Goal: Information Seeking & Learning: Check status

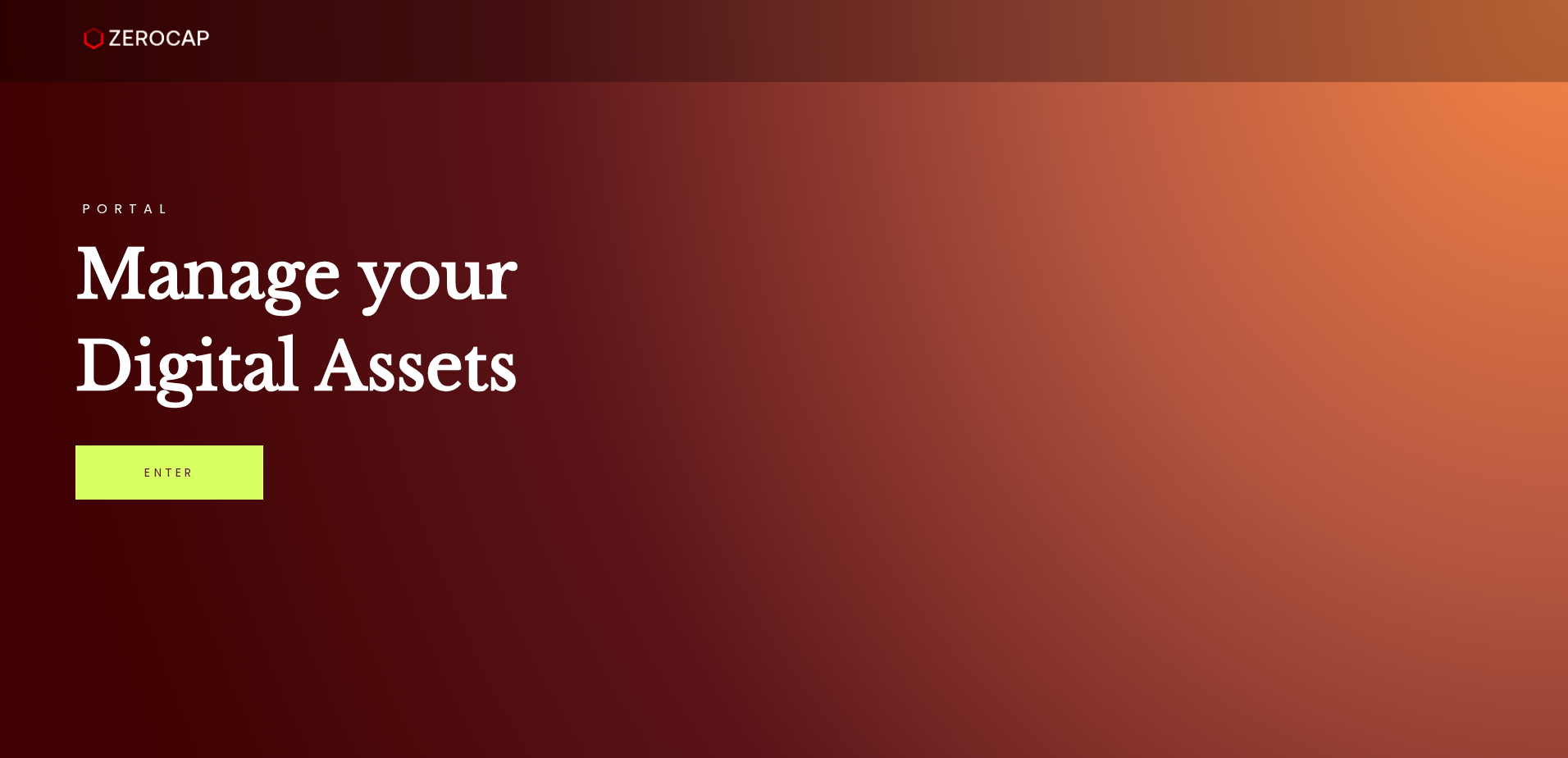
click at [178, 509] on div "PORTAL Manage your Digital Assets Enter" at bounding box center [784, 379] width 1568 height 758
click at [185, 485] on link "Enter" at bounding box center [169, 472] width 188 height 54
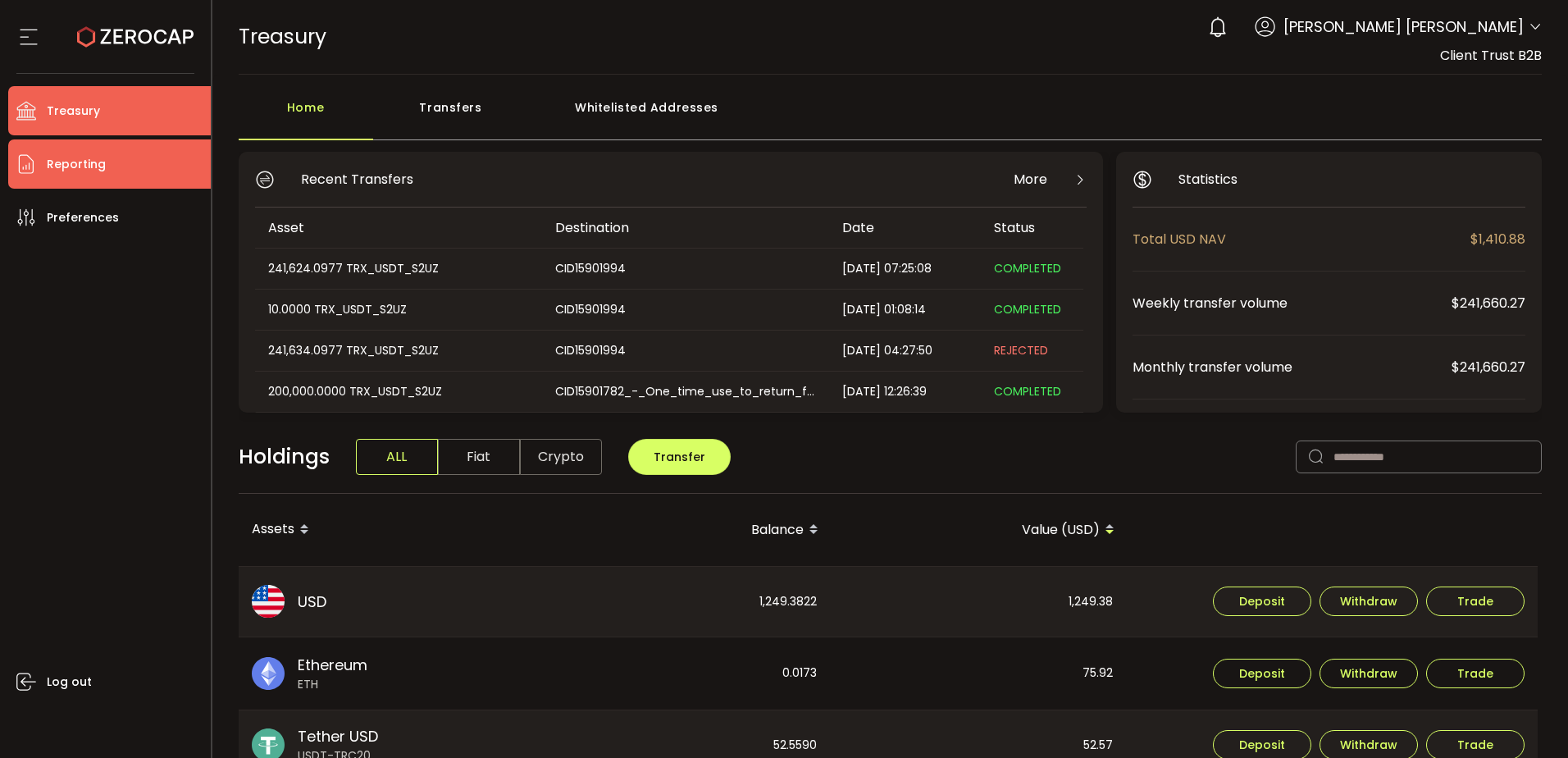
click at [119, 170] on li "Reporting" at bounding box center [110, 164] width 202 height 49
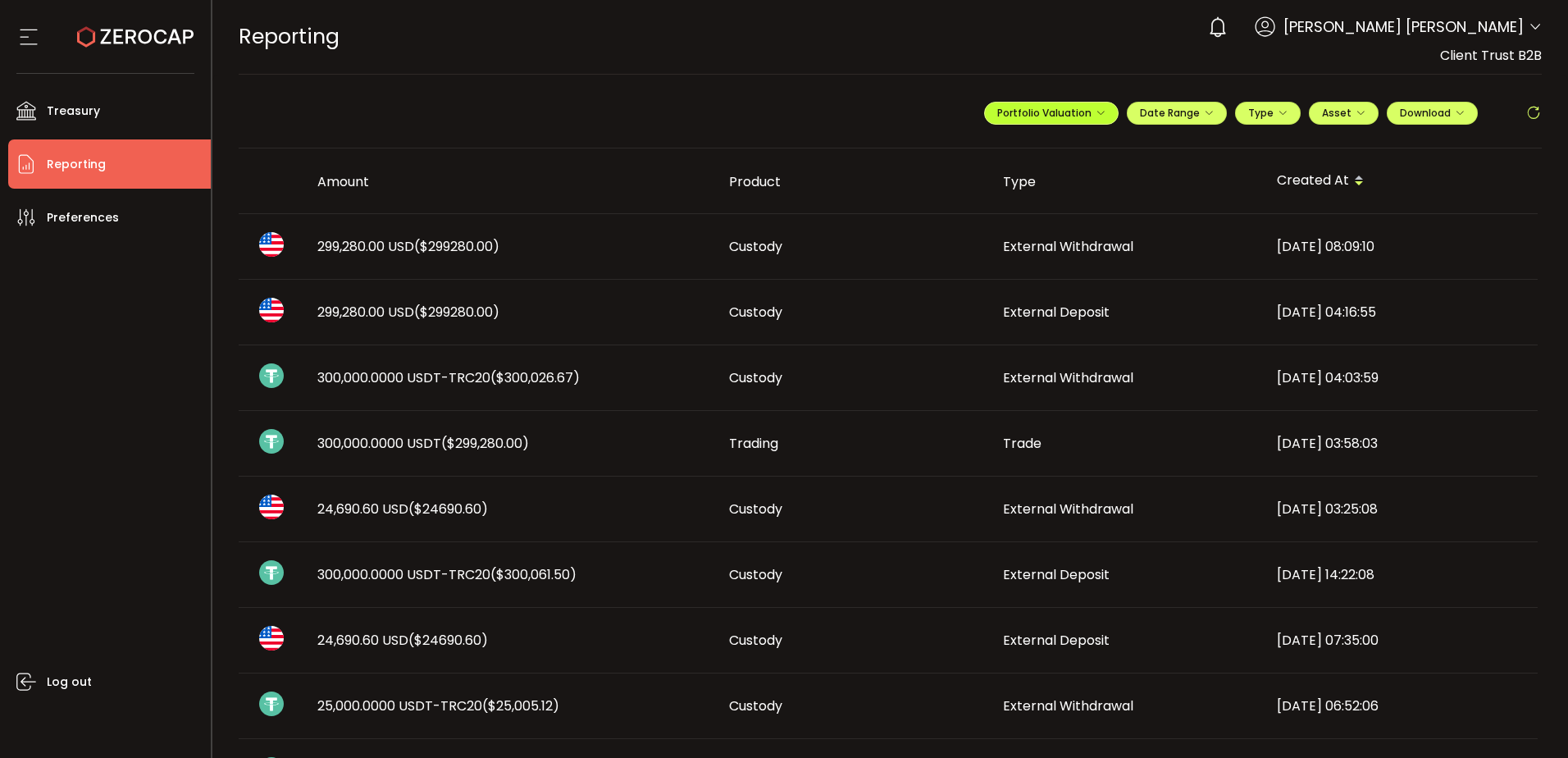
click at [1000, 115] on span "Portfolio Valuation" at bounding box center [1051, 112] width 109 height 14
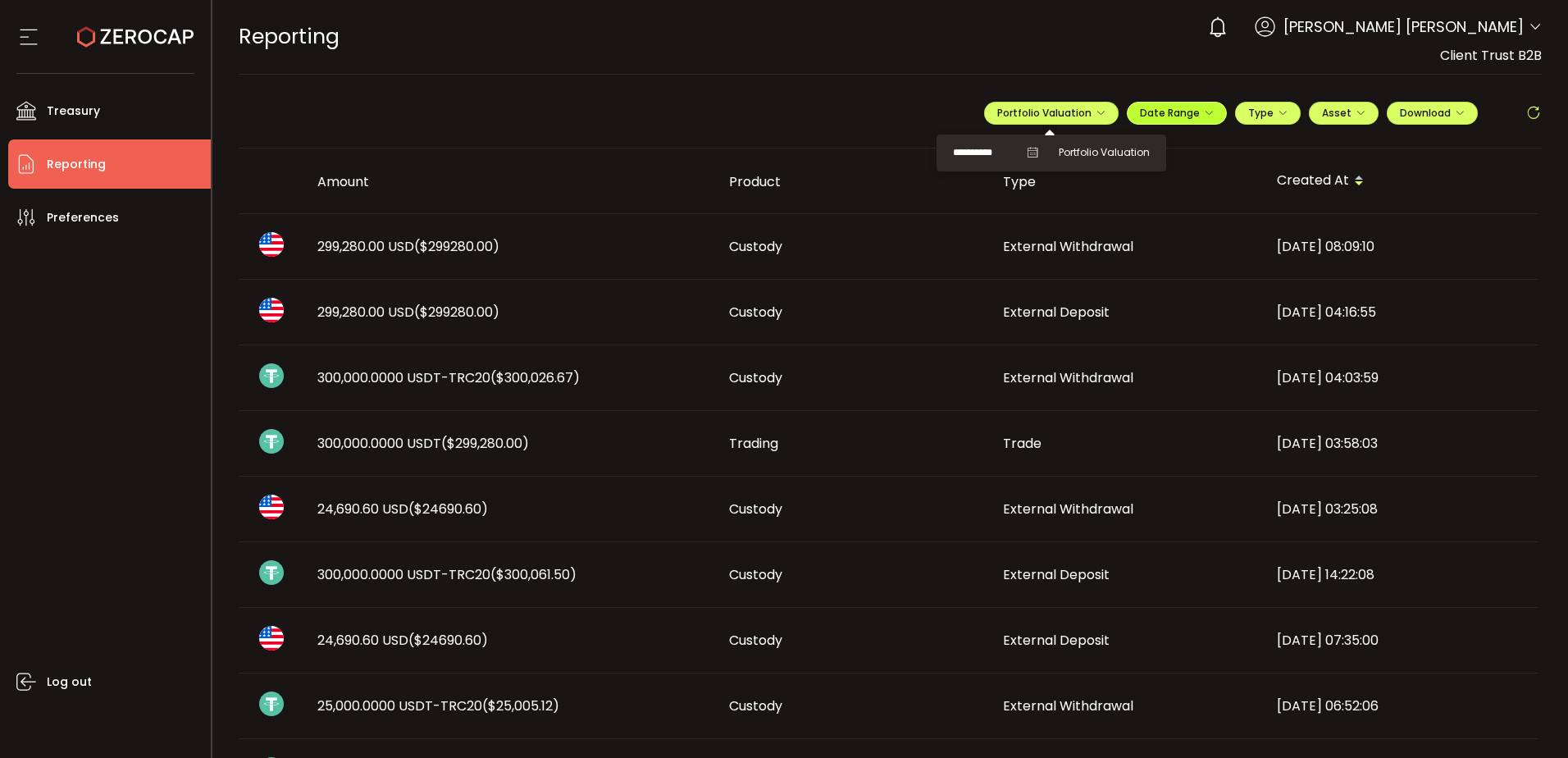
click at [1173, 111] on span "Date Range" at bounding box center [1177, 112] width 74 height 14
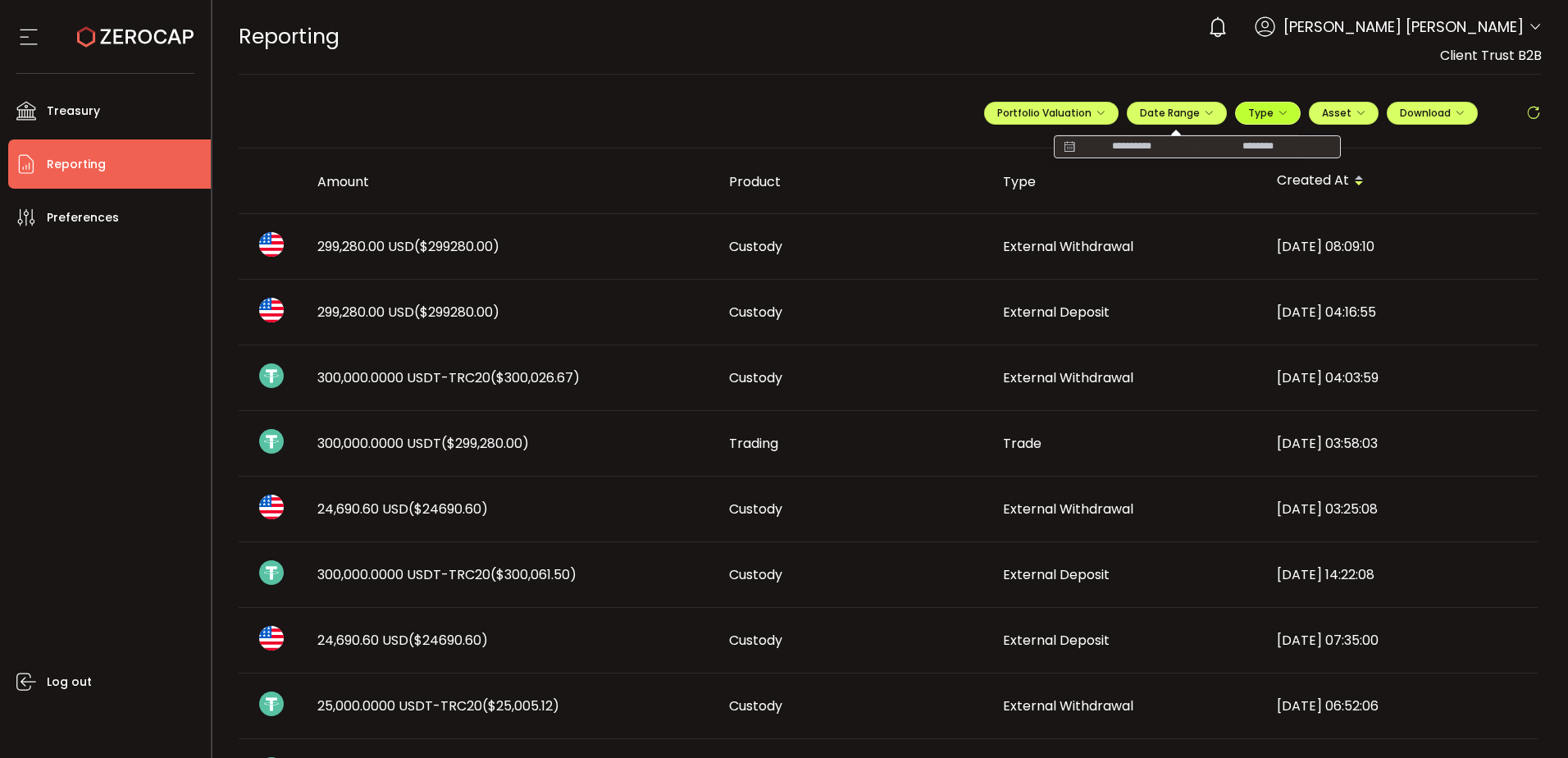
click at [1272, 106] on span "Type" at bounding box center [1268, 112] width 40 height 14
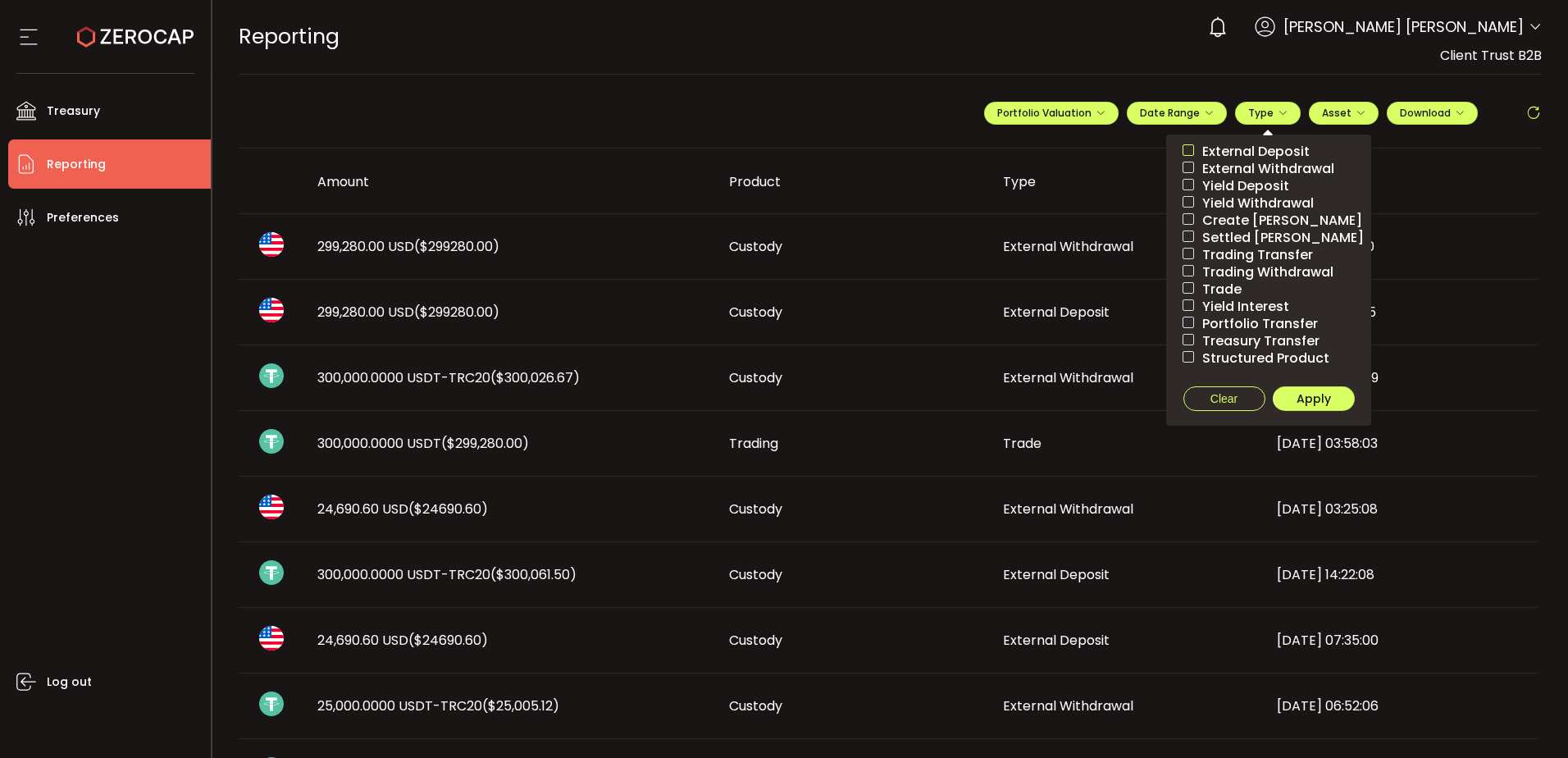
click at [1185, 147] on span at bounding box center [1188, 150] width 11 height 11
click at [1286, 415] on ul "External Deposit External Withdrawal Yield Deposit Yield Withdrawal Create Term…" at bounding box center [1269, 280] width 205 height 291
click at [1291, 408] on button "Apply" at bounding box center [1313, 399] width 82 height 25
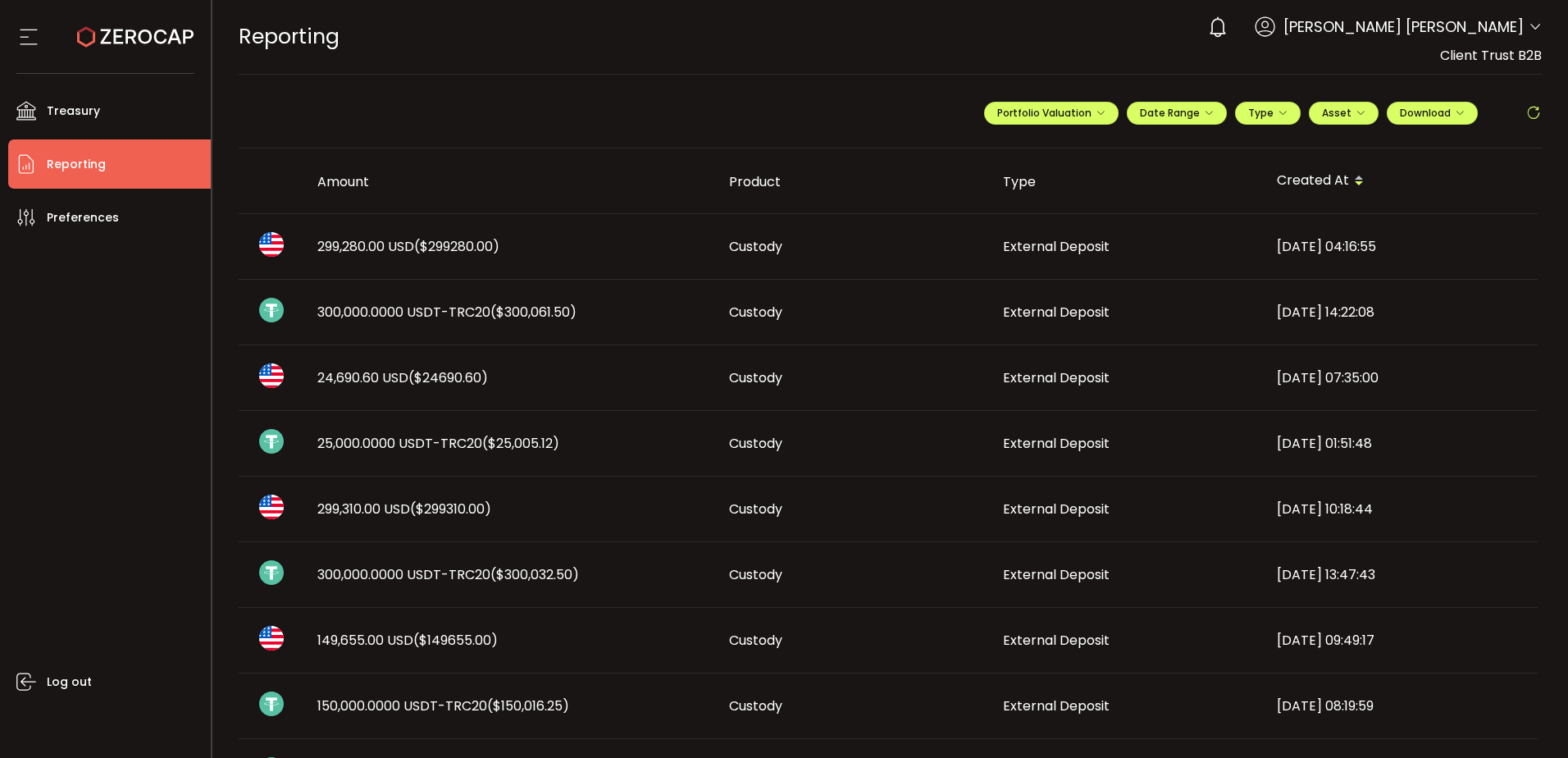
click at [1029, 302] on td "External Deposit" at bounding box center [1127, 312] width 274 height 65
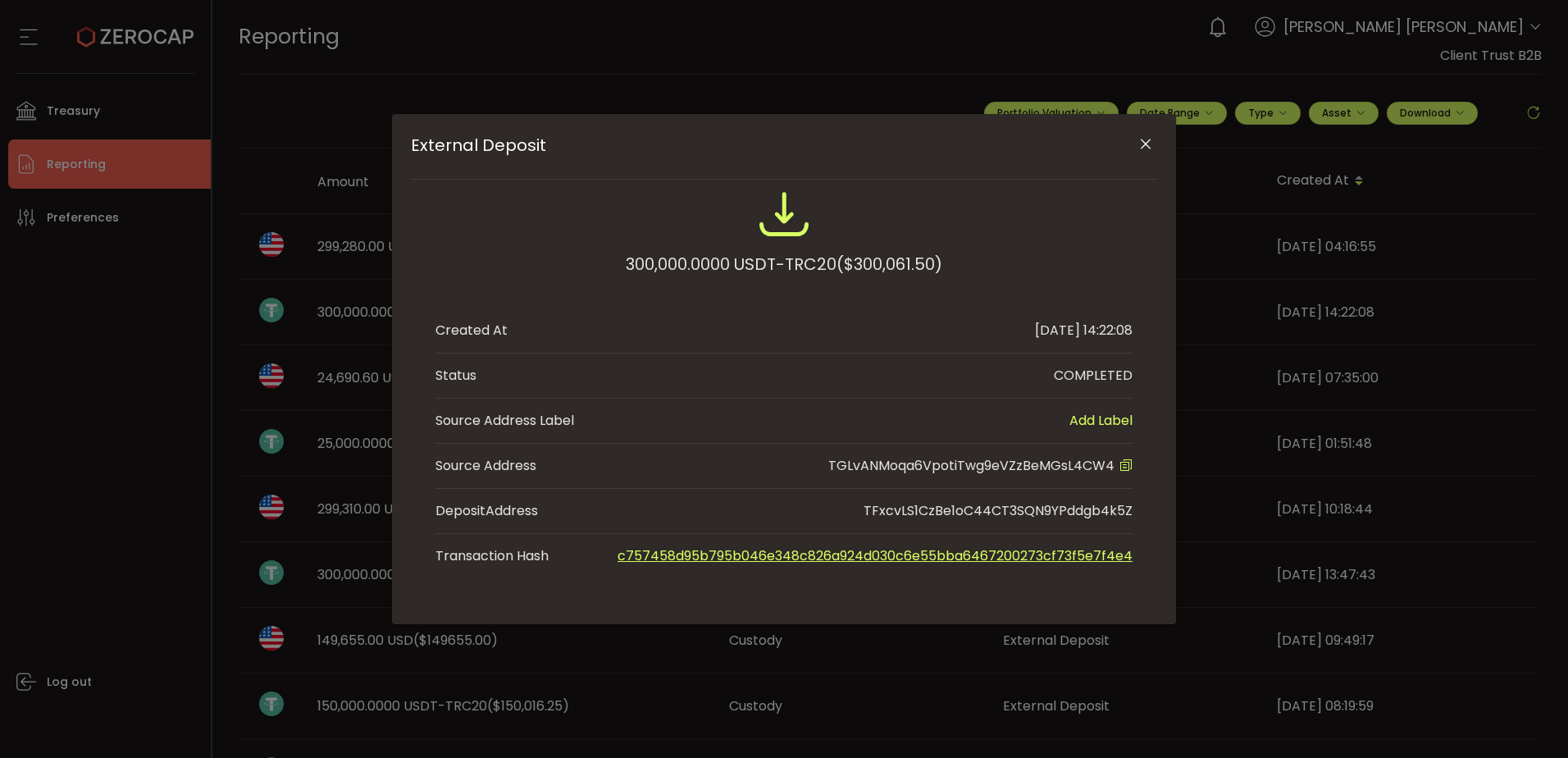
click at [1123, 469] on icon "External Deposit" at bounding box center [1126, 465] width 13 height 13
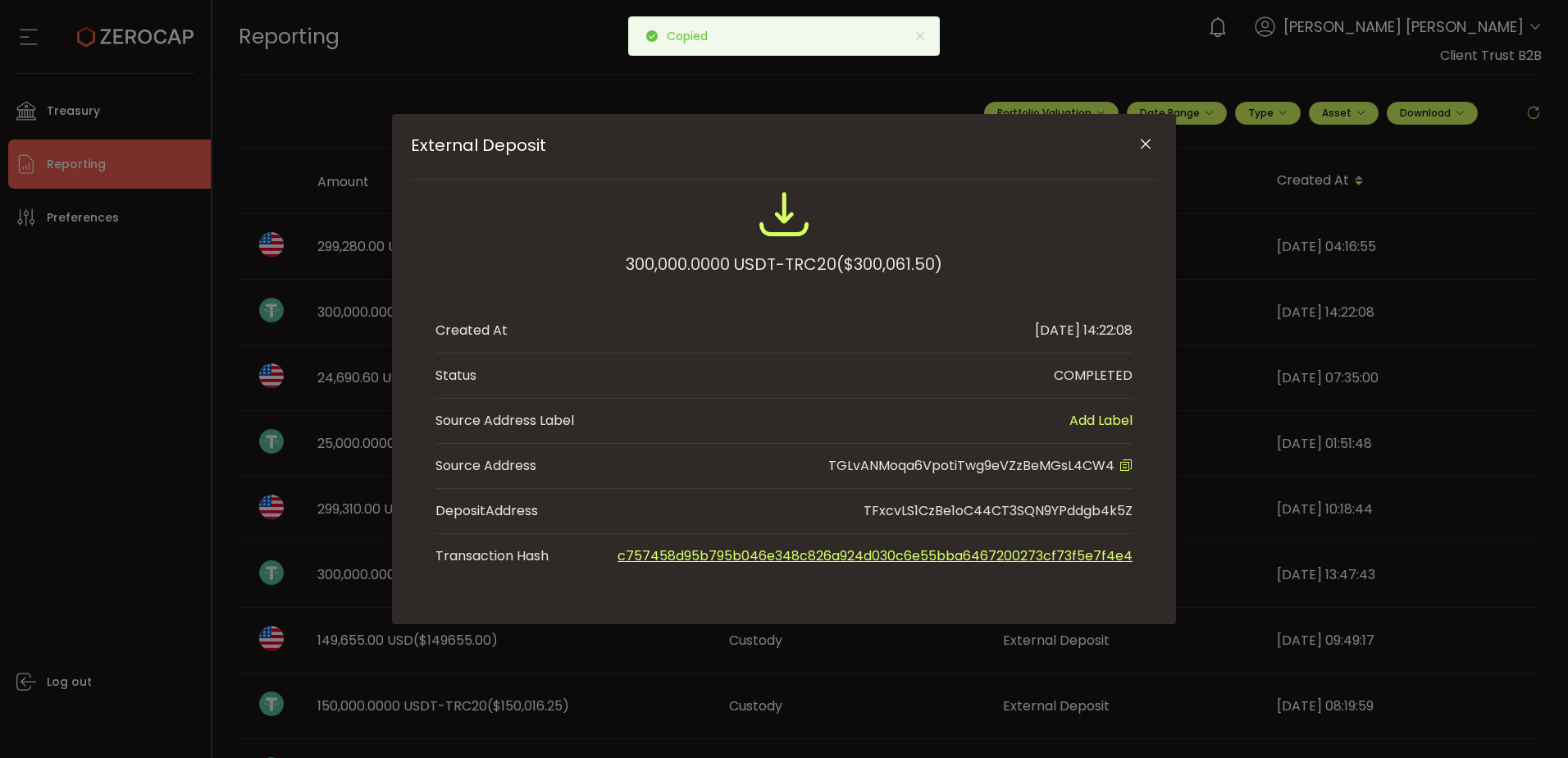
click at [1152, 144] on icon "Close" at bounding box center [1145, 144] width 16 height 16
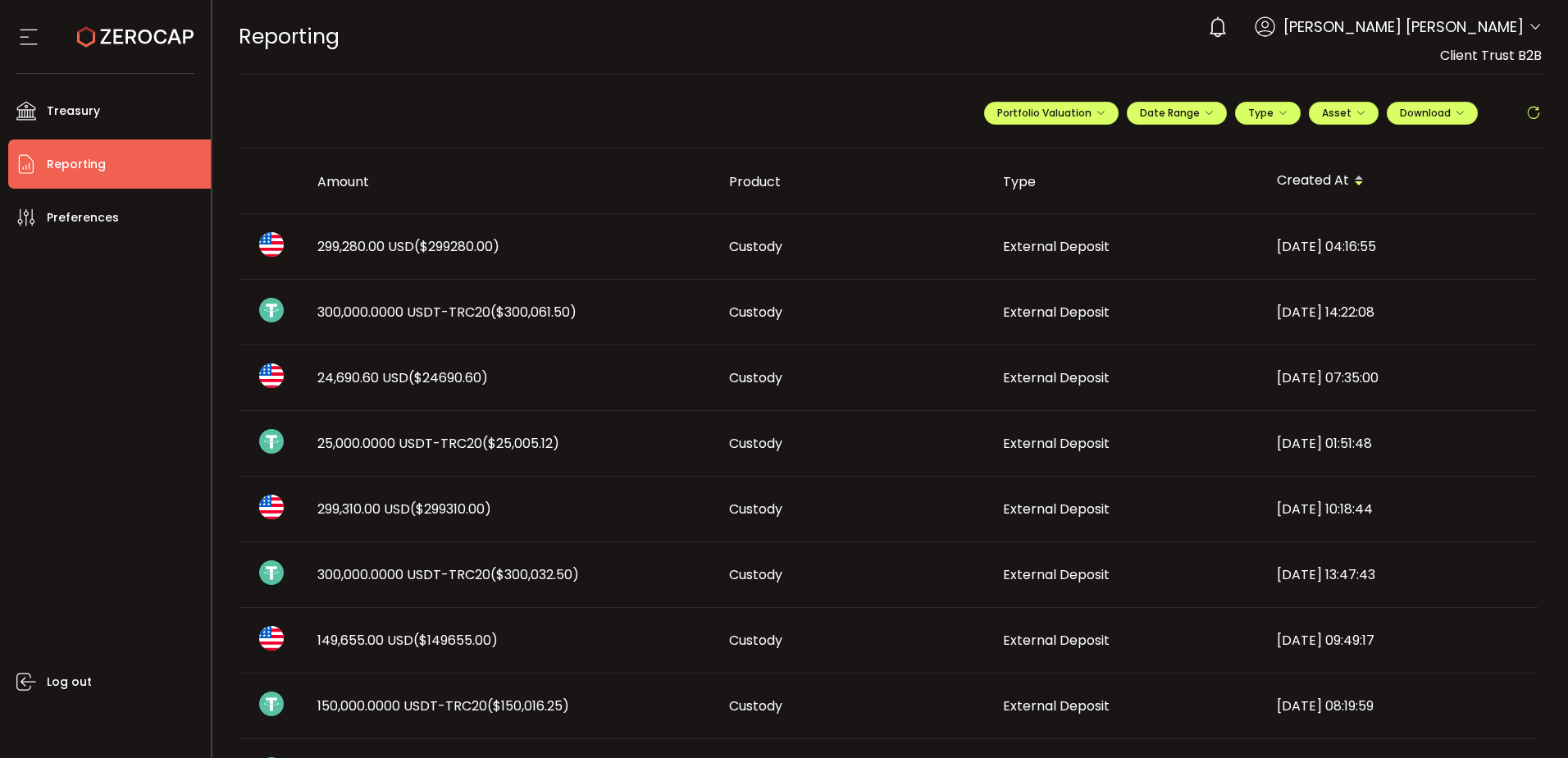
click at [370, 445] on span "25,000.0000 USDT-TRC20 ($25,005.12)" at bounding box center [438, 443] width 242 height 19
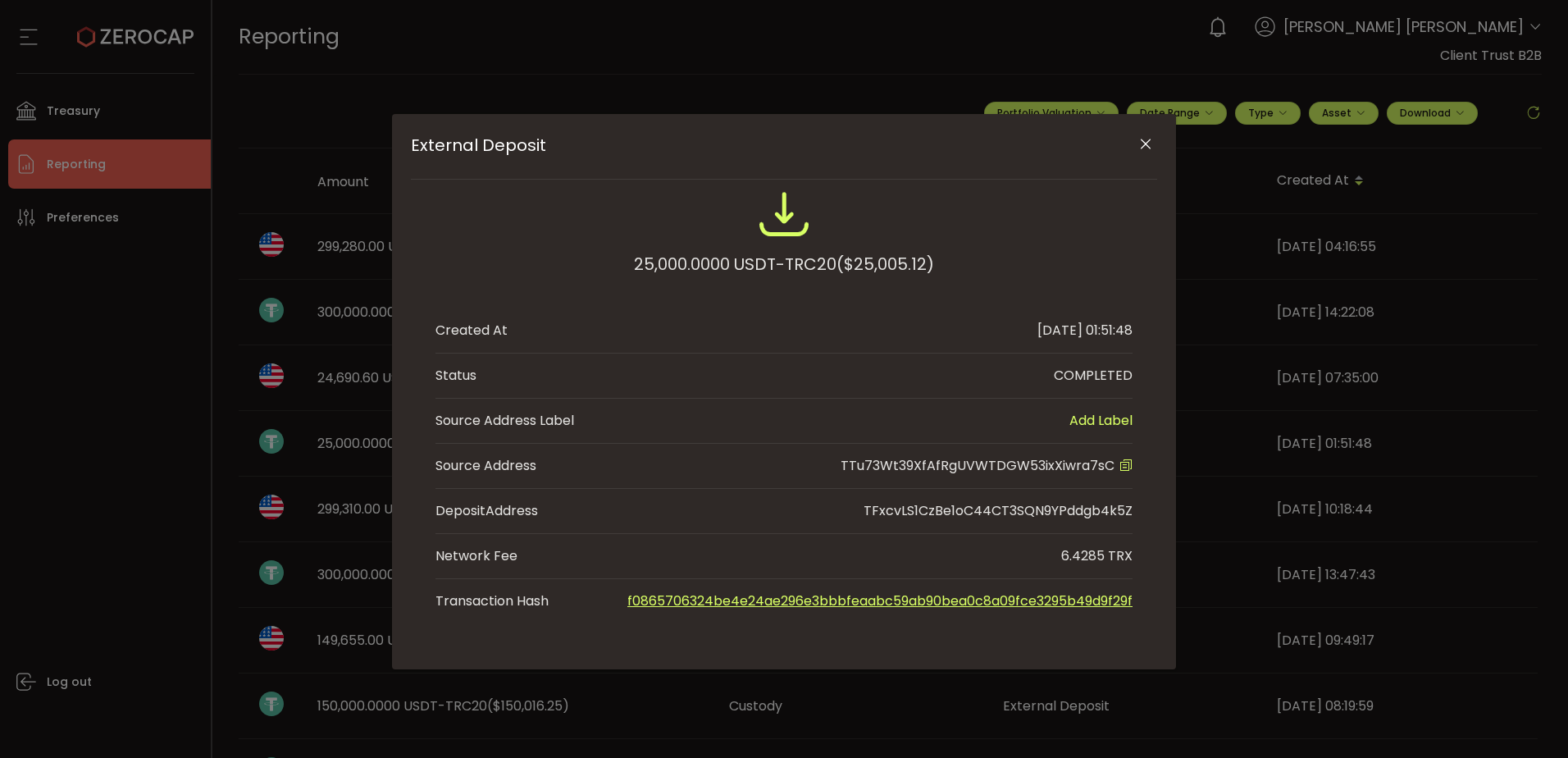
click at [1122, 464] on icon "External Deposit" at bounding box center [1126, 465] width 13 height 13
drag, startPoint x: 1139, startPoint y: 148, endPoint x: 1122, endPoint y: 163, distance: 22.7
click at [1139, 148] on icon "Close" at bounding box center [1145, 144] width 16 height 16
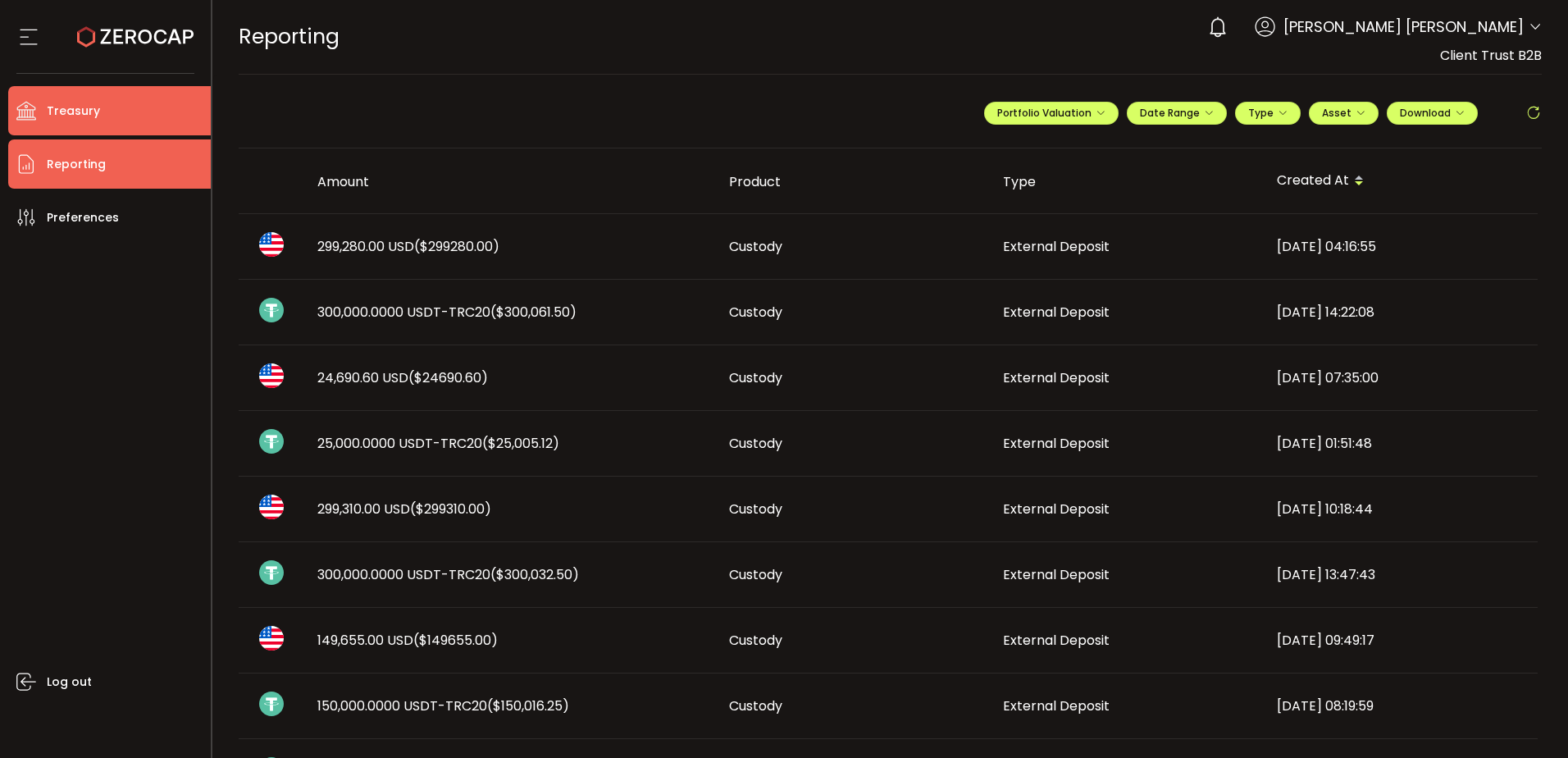
click at [96, 116] on span "Treasury" at bounding box center [73, 111] width 53 height 24
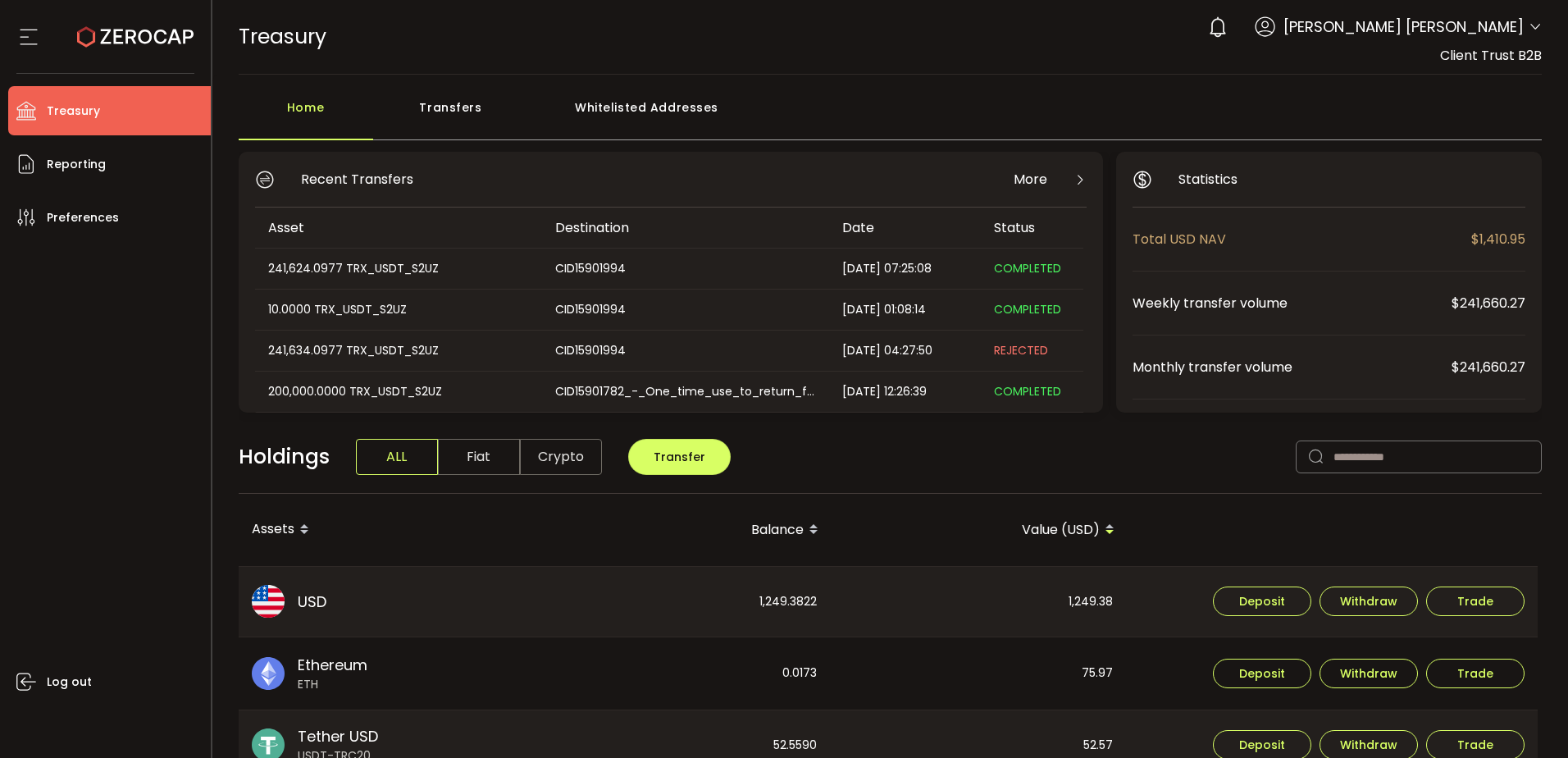
click at [621, 109] on div "Whitelisted Addresses" at bounding box center [647, 115] width 236 height 49
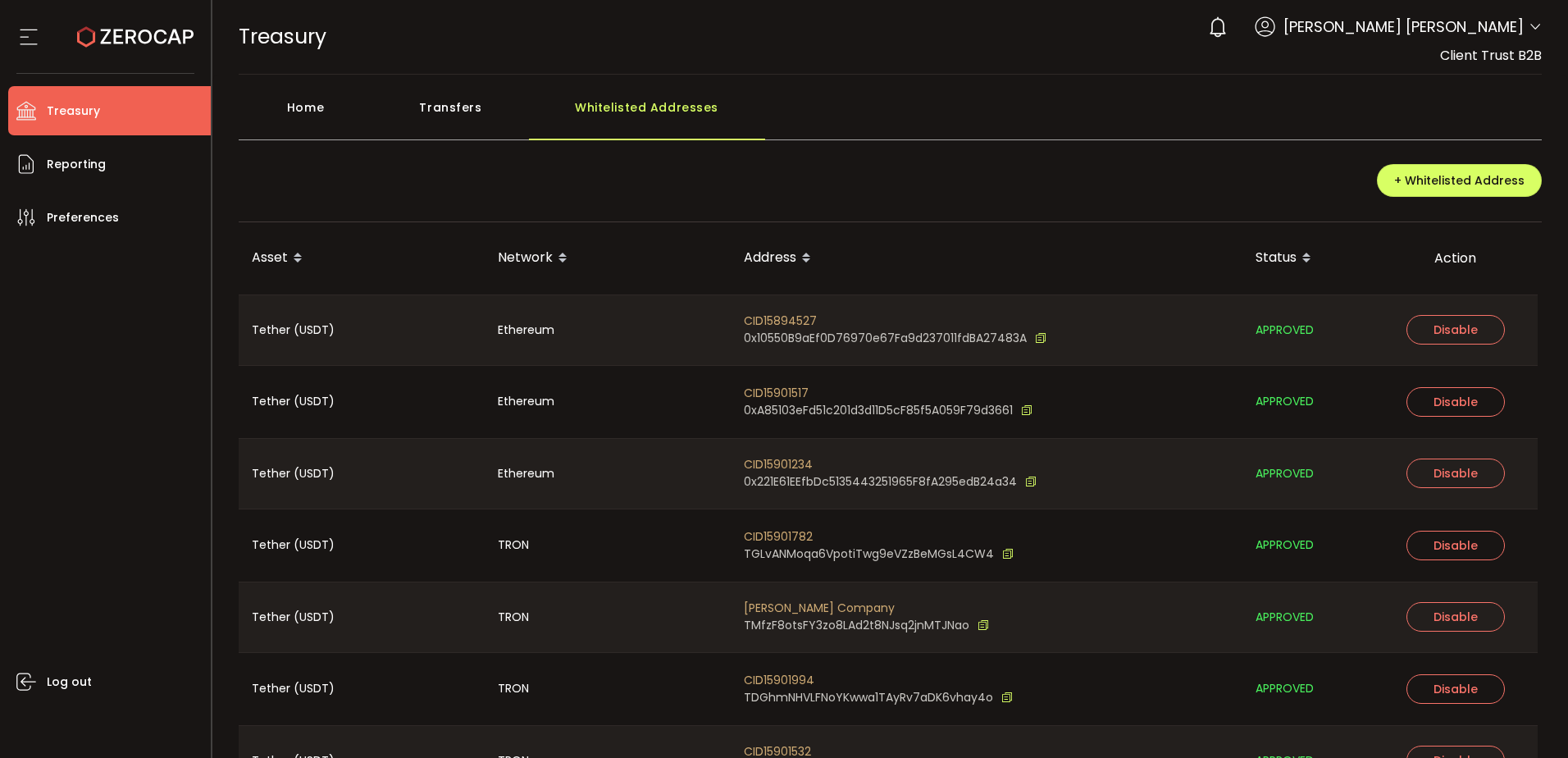
click at [1025, 182] on div "+ Whitelisted Address" at bounding box center [891, 187] width 1304 height 71
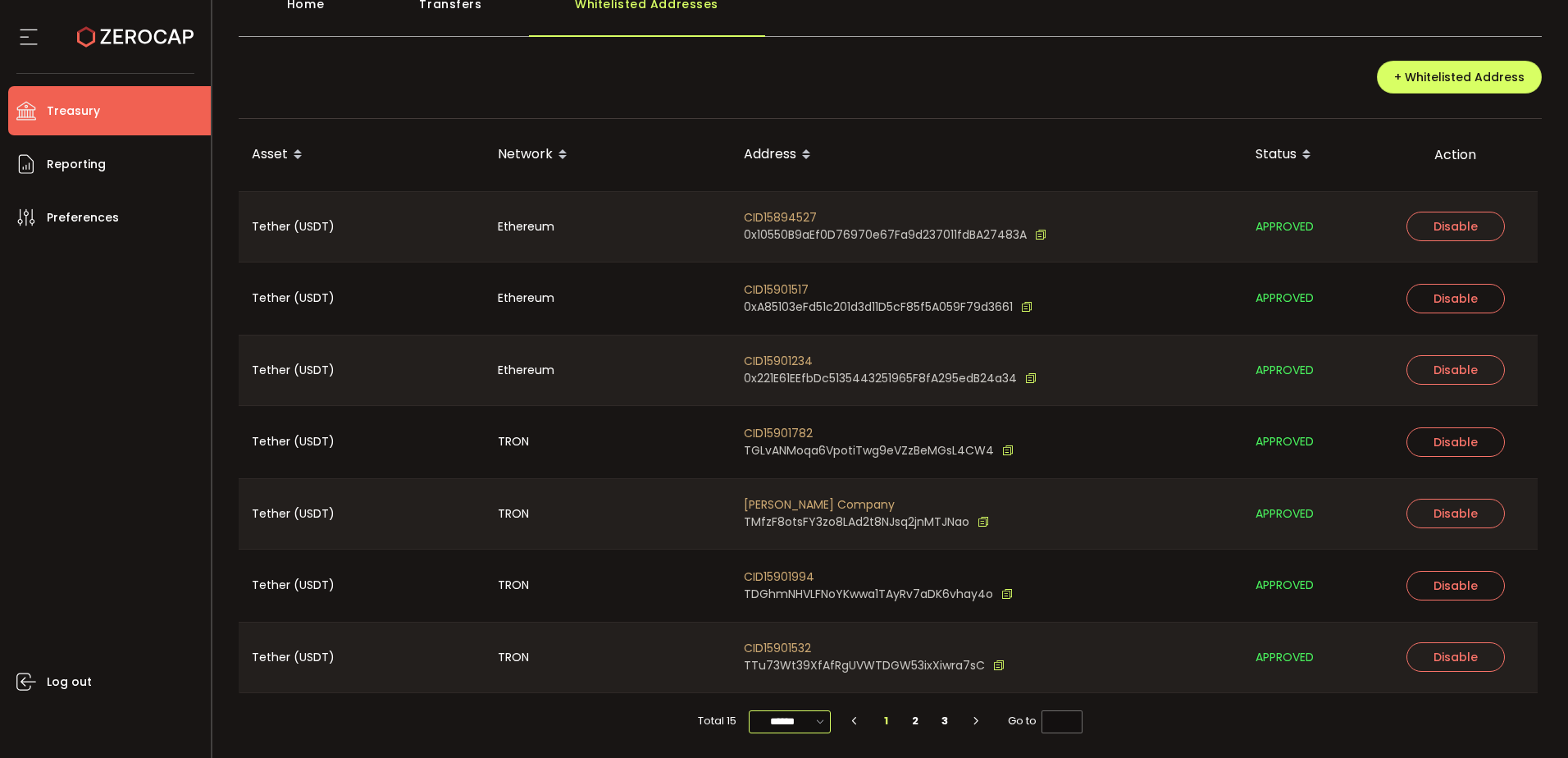
click at [762, 715] on input "******" at bounding box center [790, 722] width 82 height 23
click at [782, 686] on span "100/page" at bounding box center [789, 680] width 53 height 16
type input "********"
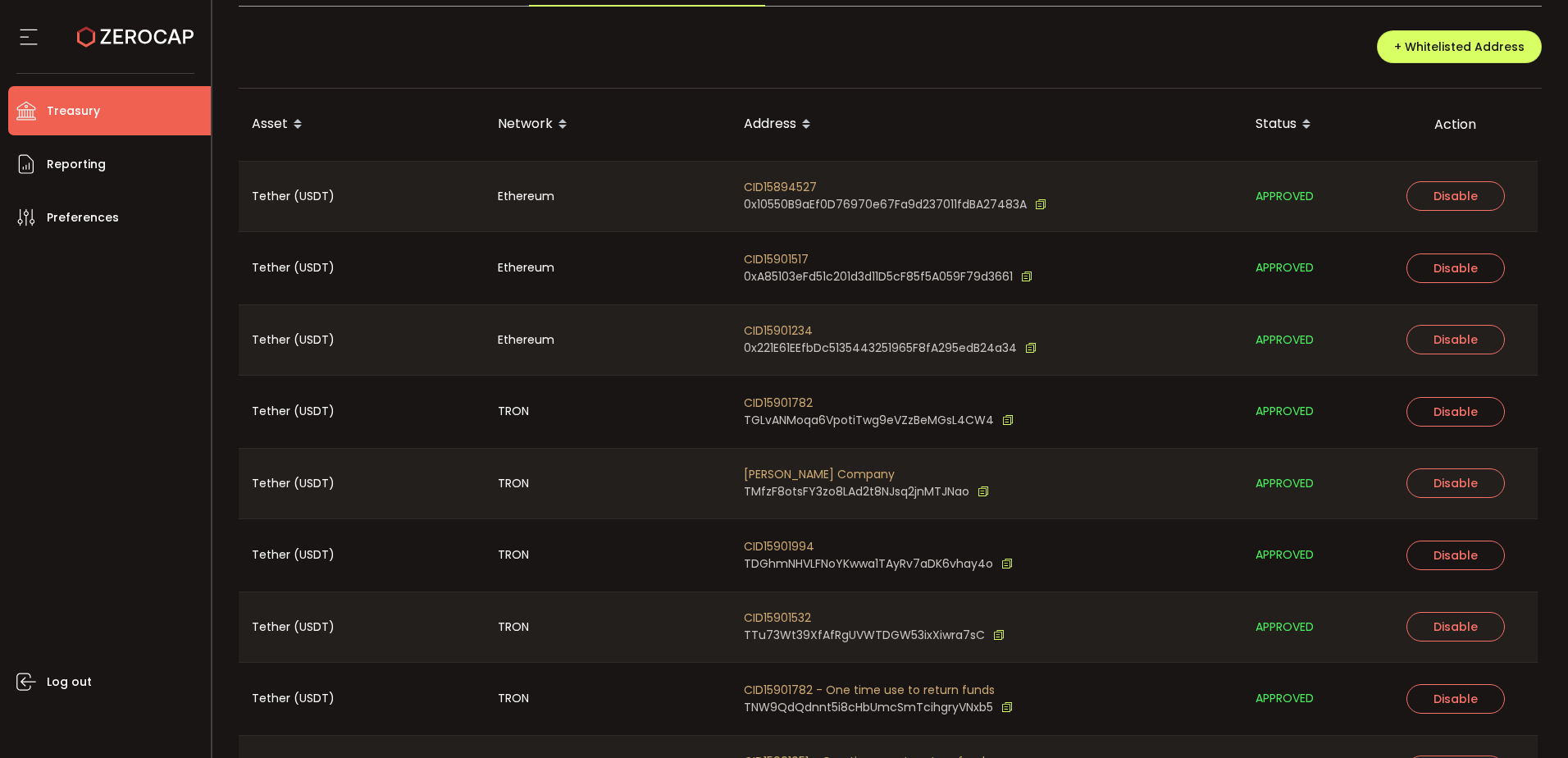
scroll to position [328, 0]
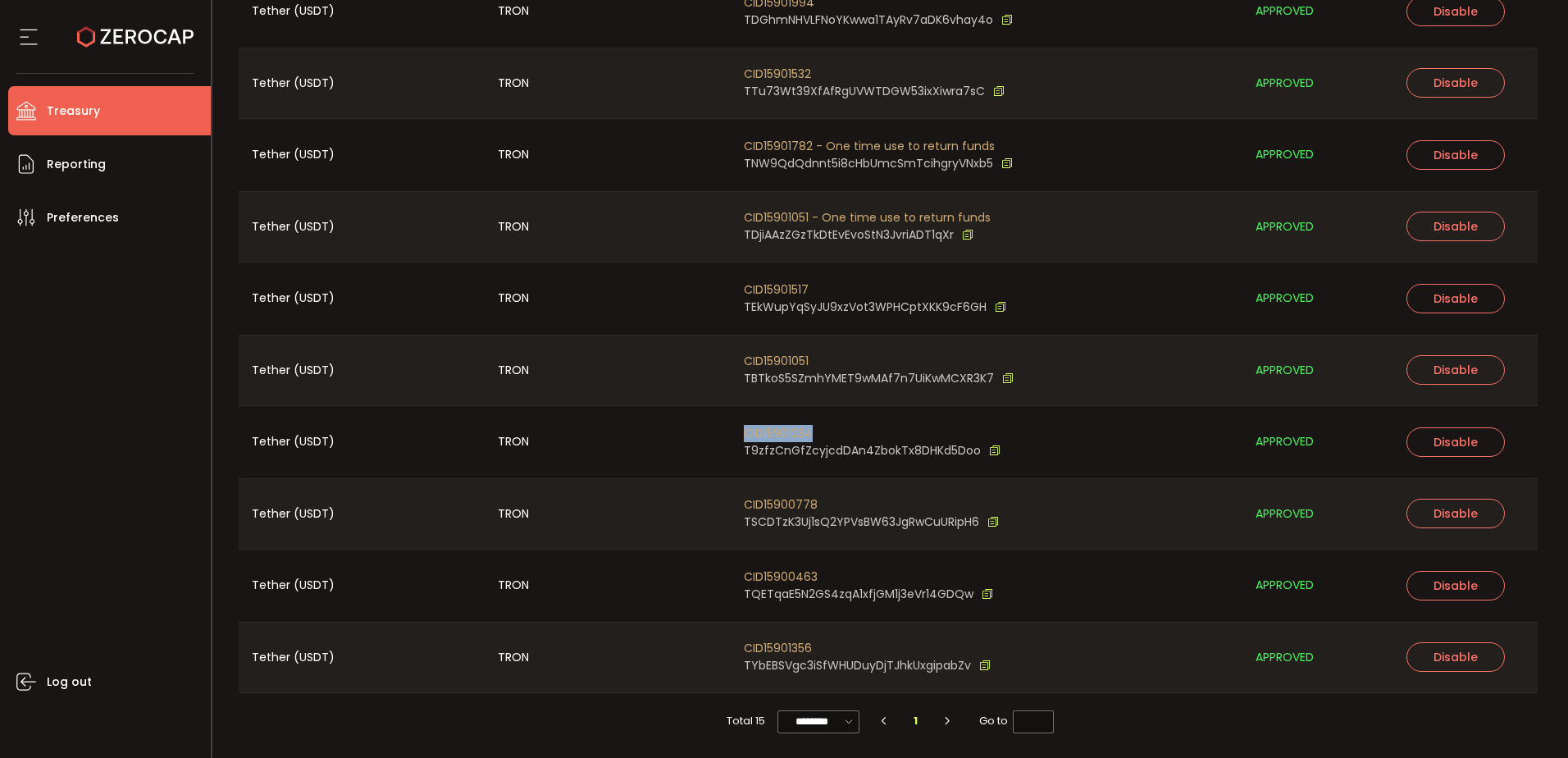
click at [803, 422] on div "CID15901234 T9zfzCnGfZcyjcdDAn4ZbokTx8DHKd5Doo" at bounding box center [987, 442] width 512 height 72
click at [784, 70] on span "CID15901532" at bounding box center [874, 74] width 261 height 17
click at [782, 72] on span "CID15901532" at bounding box center [874, 74] width 261 height 17
copy span "CID15901532"
click at [842, 155] on span "TNW9QdQdnnt5i8cHbUmcSmTcihgryVNxb5" at bounding box center [868, 164] width 249 height 17
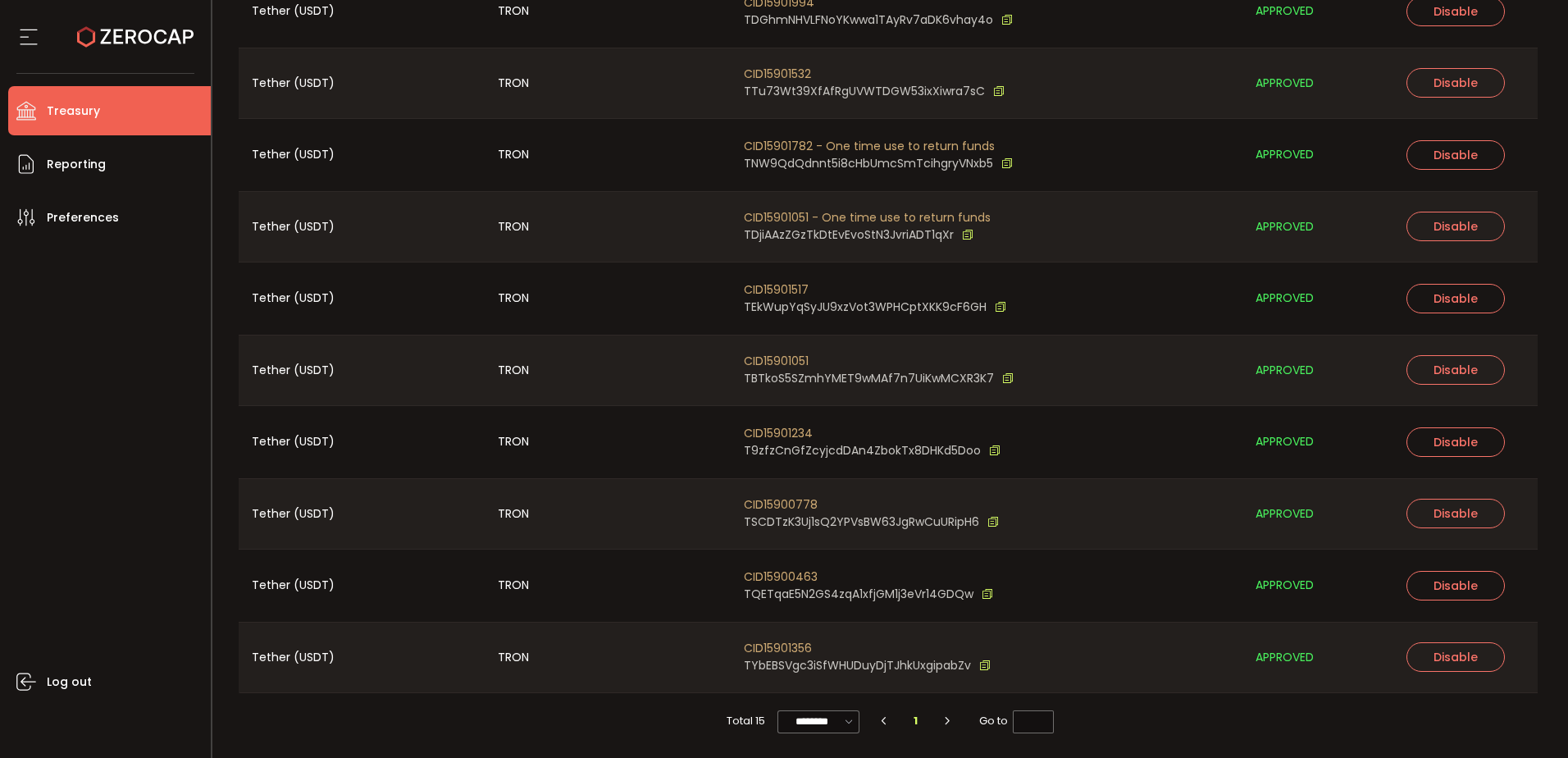
scroll to position [175, 0]
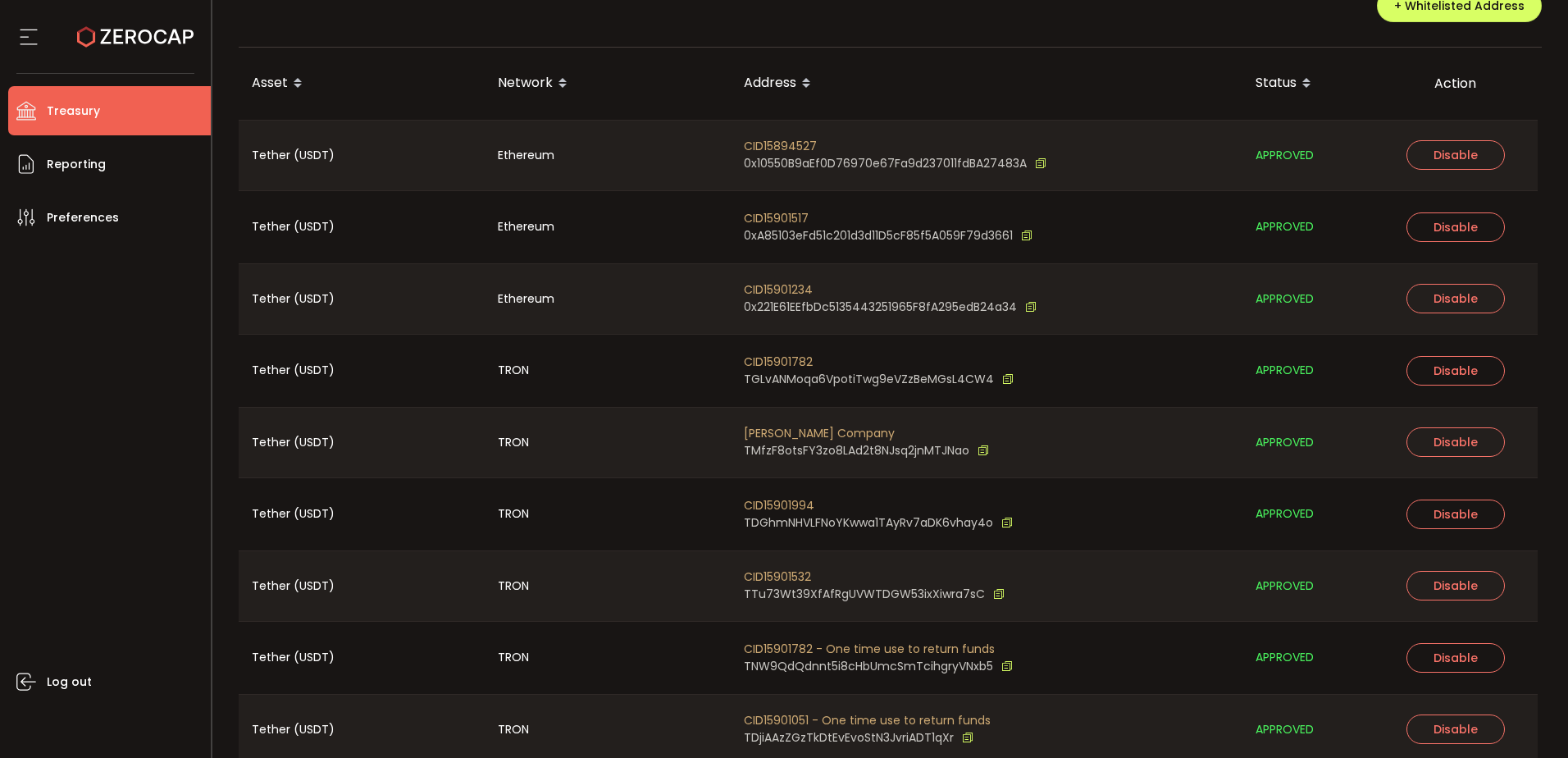
click at [775, 355] on span "CID15901782" at bounding box center [878, 362] width 270 height 17
copy span "CID15901782"
click at [128, 107] on li "Treasury" at bounding box center [110, 111] width 202 height 49
click at [30, 38] on icon at bounding box center [28, 37] width 25 height 25
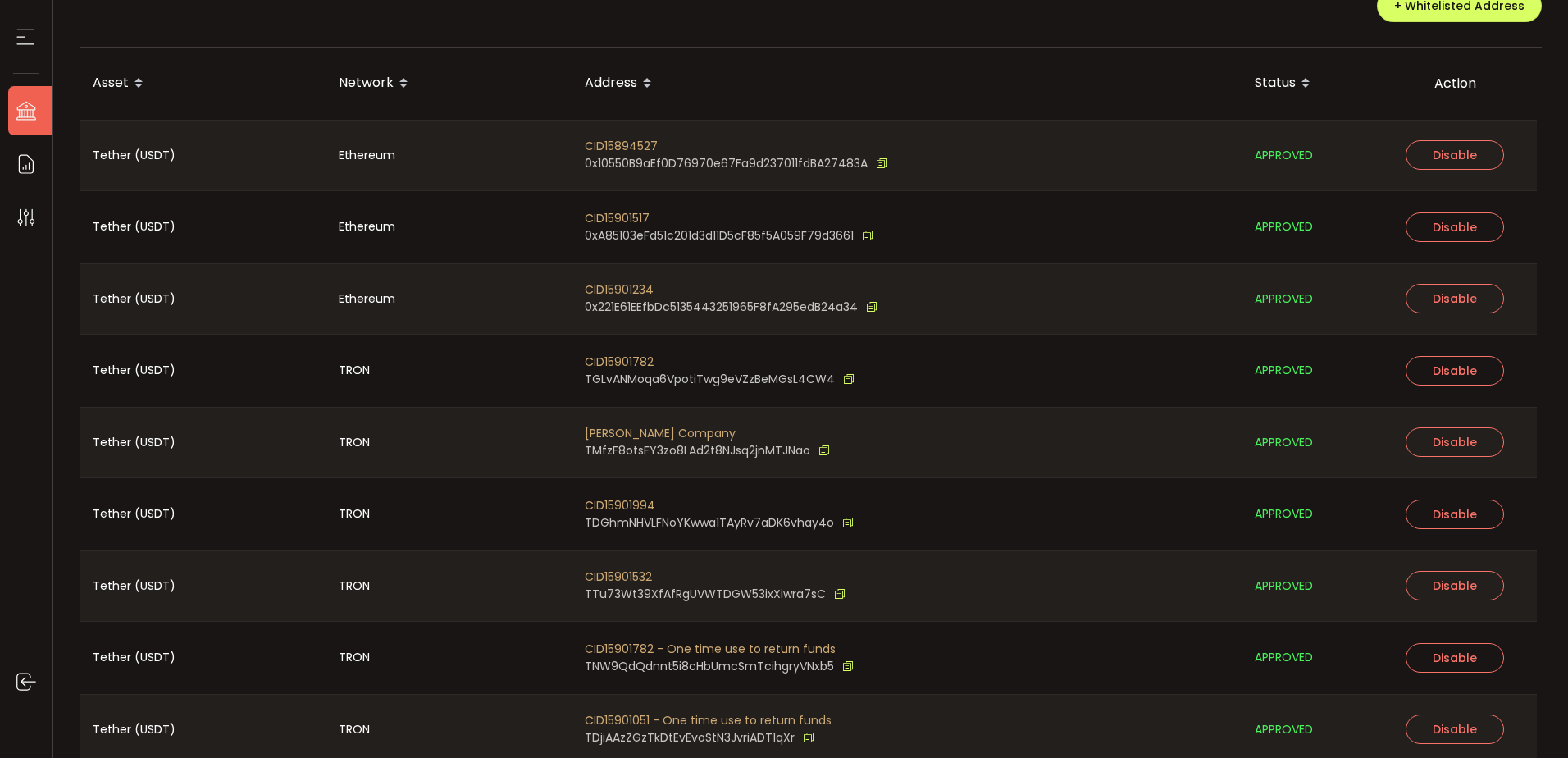
click at [27, 46] on icon at bounding box center [26, 37] width 25 height 25
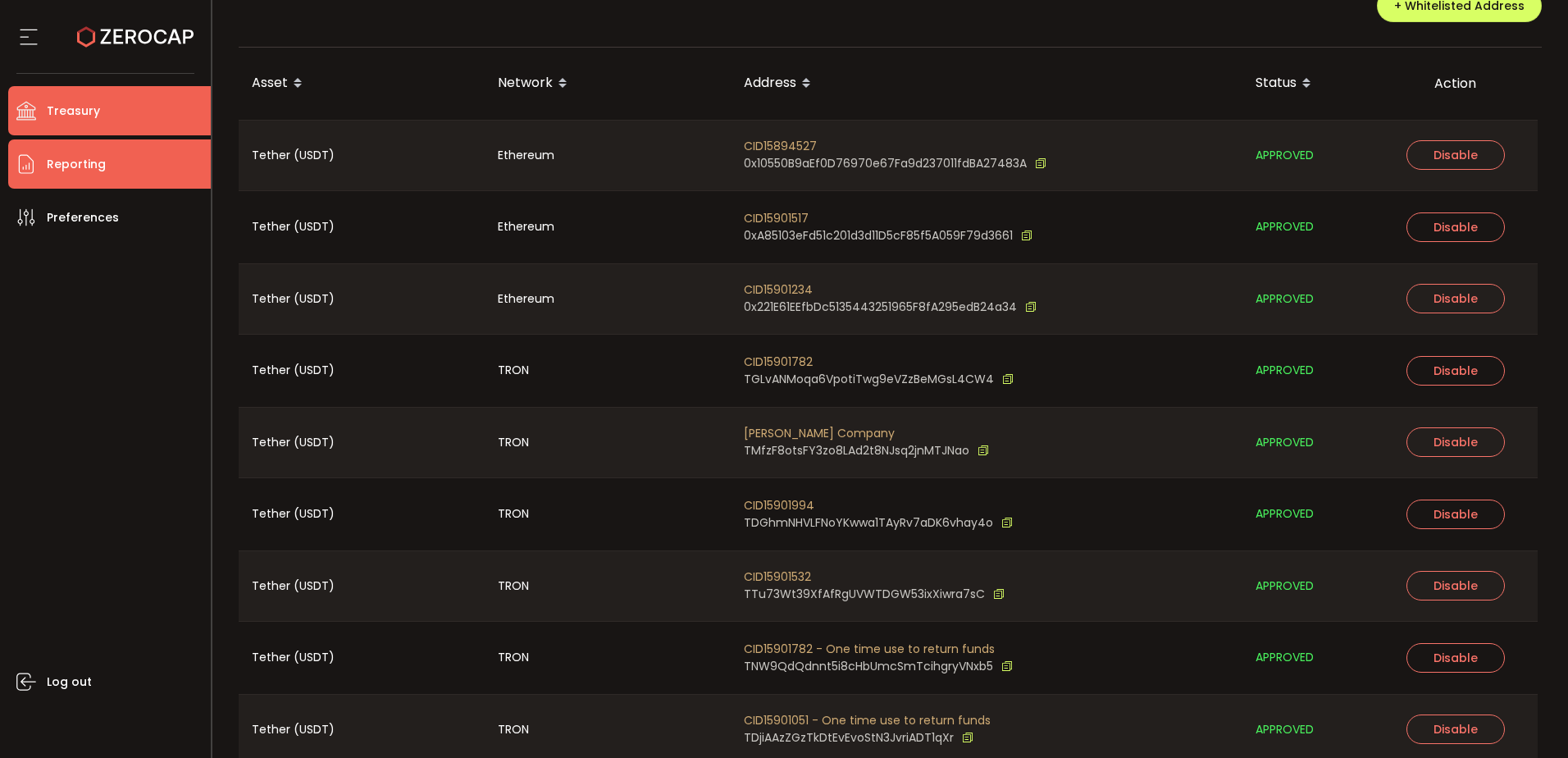
click at [72, 177] on li "Reporting" at bounding box center [110, 164] width 202 height 49
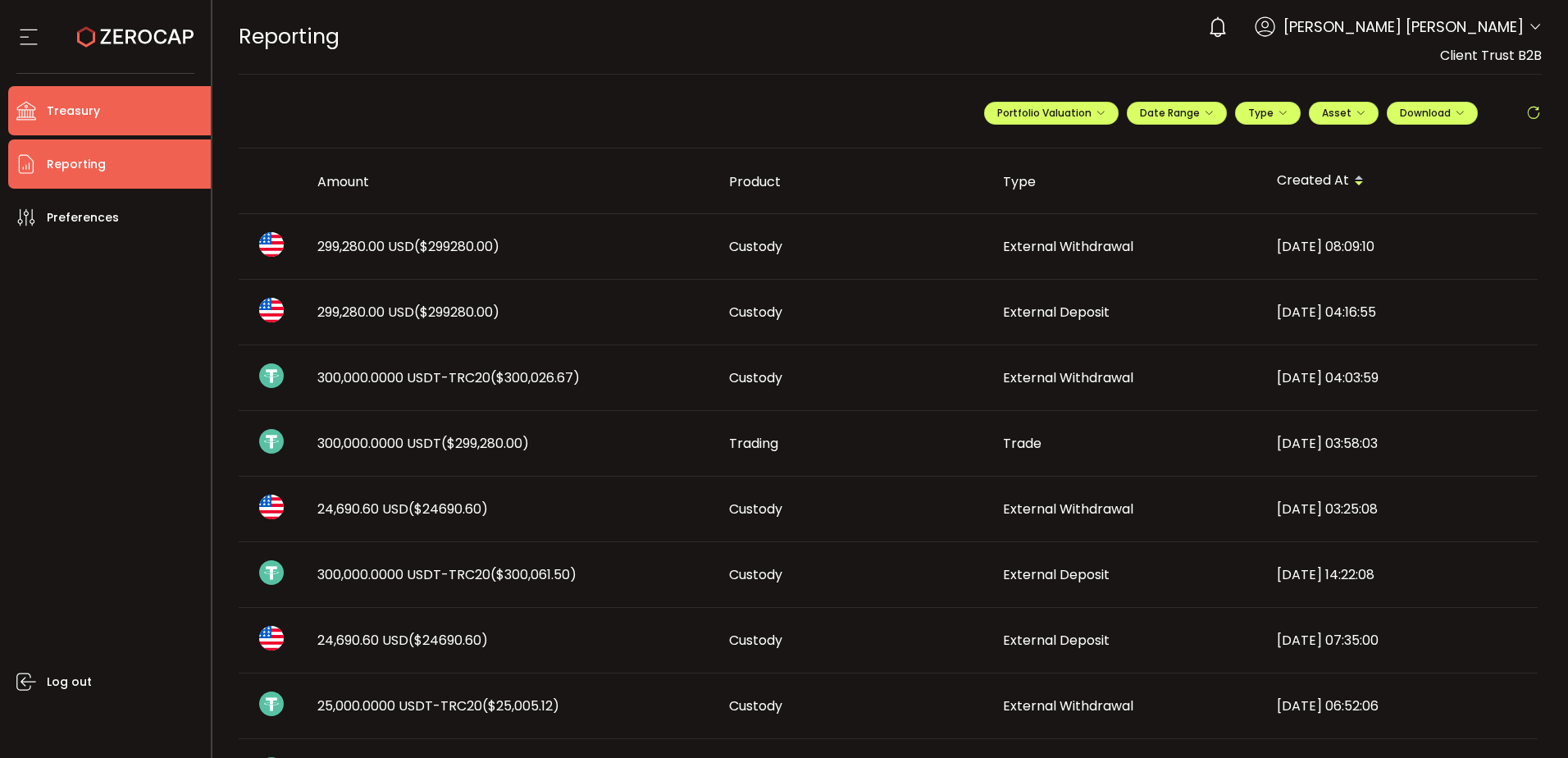
click at [90, 104] on span "Treasury" at bounding box center [73, 111] width 53 height 24
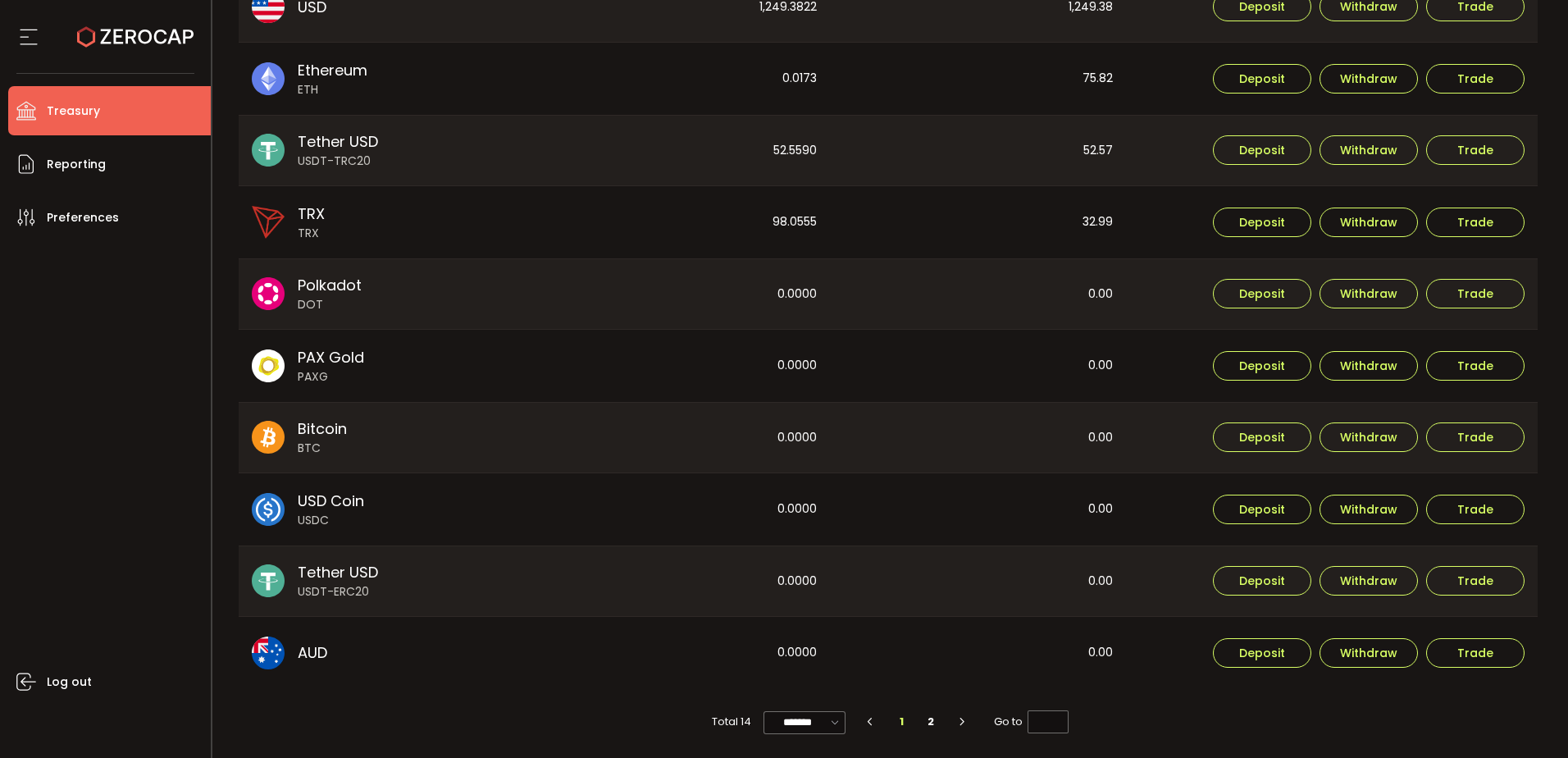
scroll to position [600, 0]
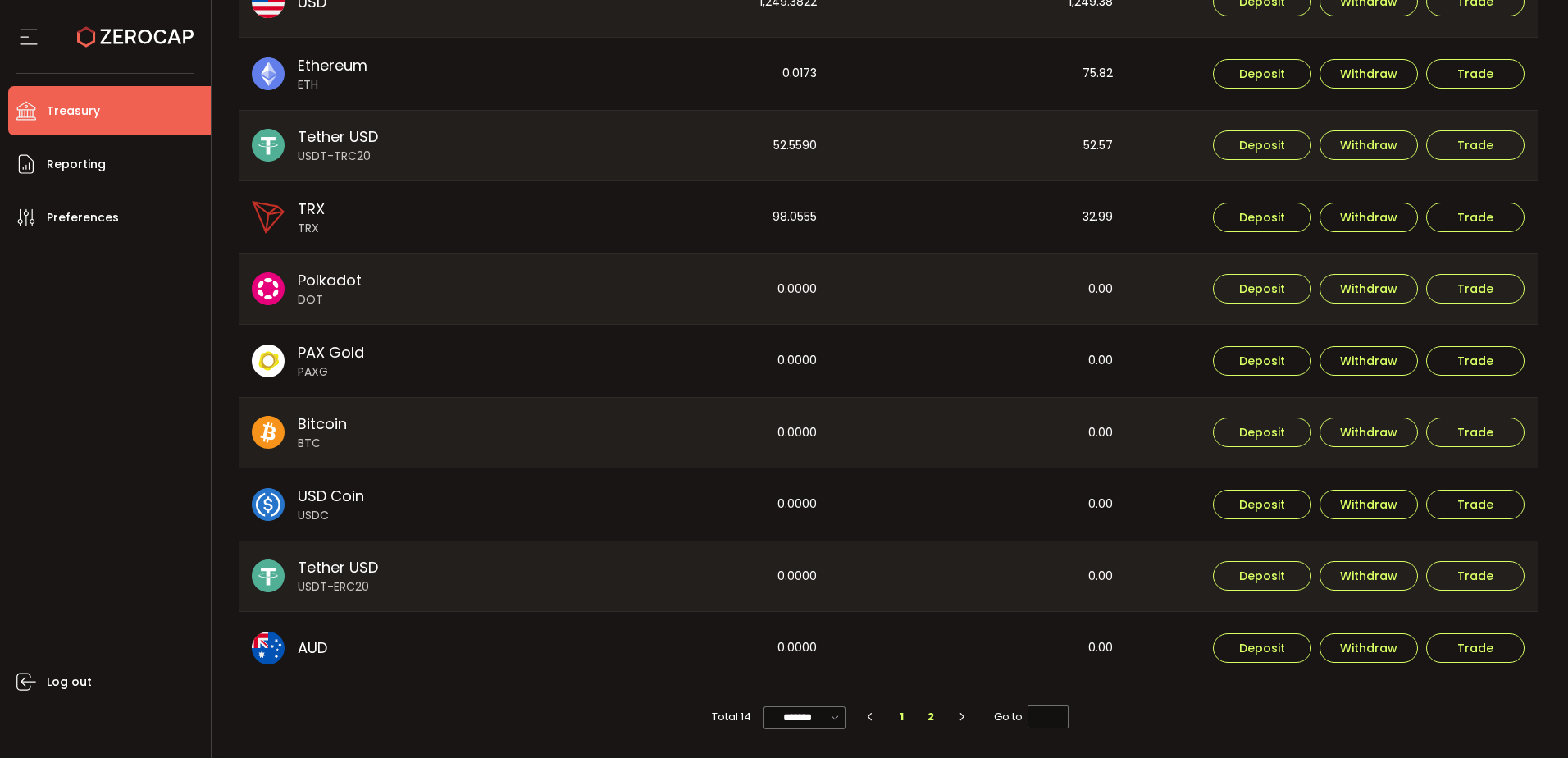
click at [929, 717] on li "2" at bounding box center [930, 717] width 29 height 23
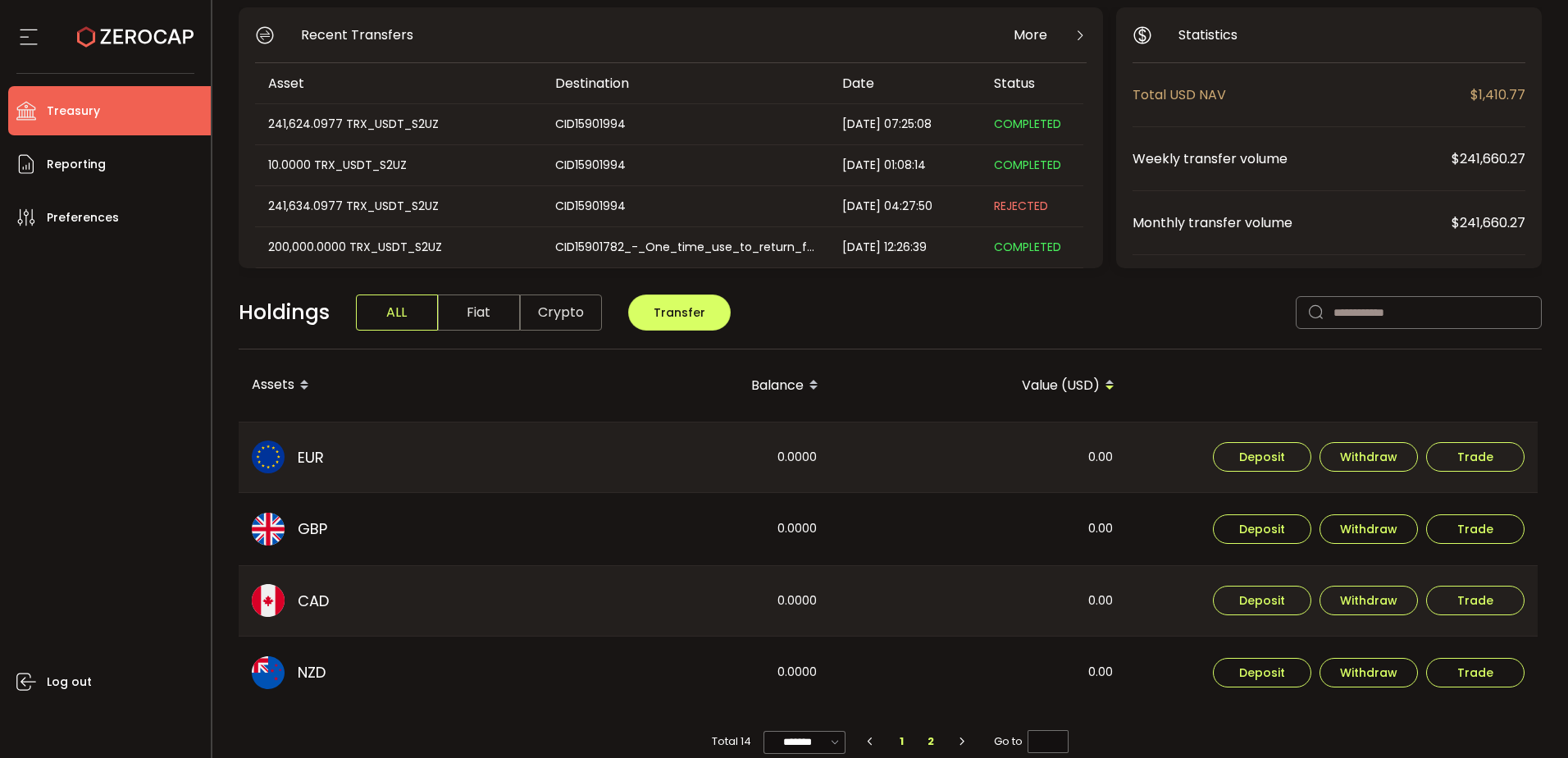
scroll to position [169, 0]
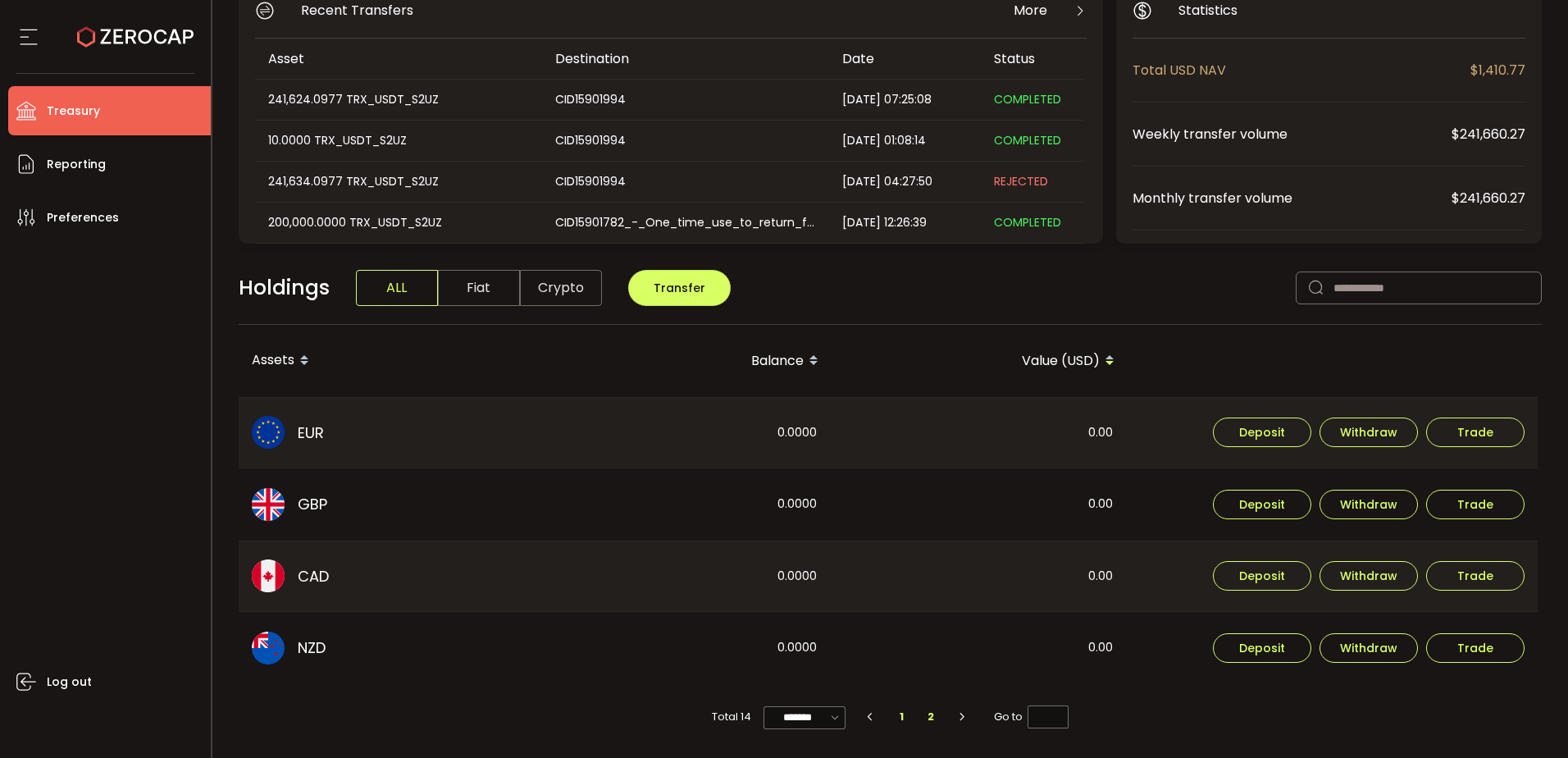
click at [900, 719] on li "1" at bounding box center [901, 717] width 29 height 23
type input "*"
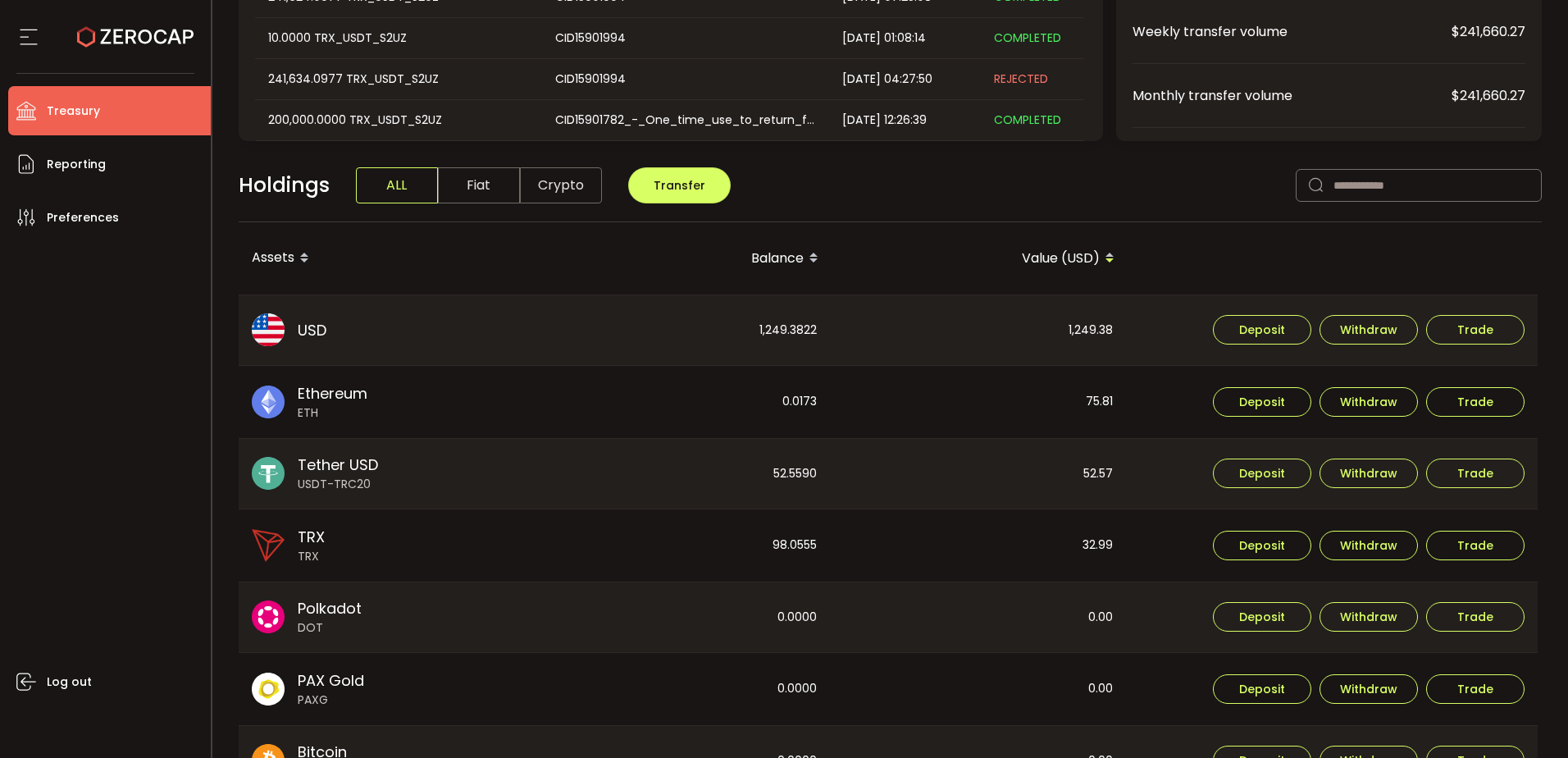
scroll to position [0, 0]
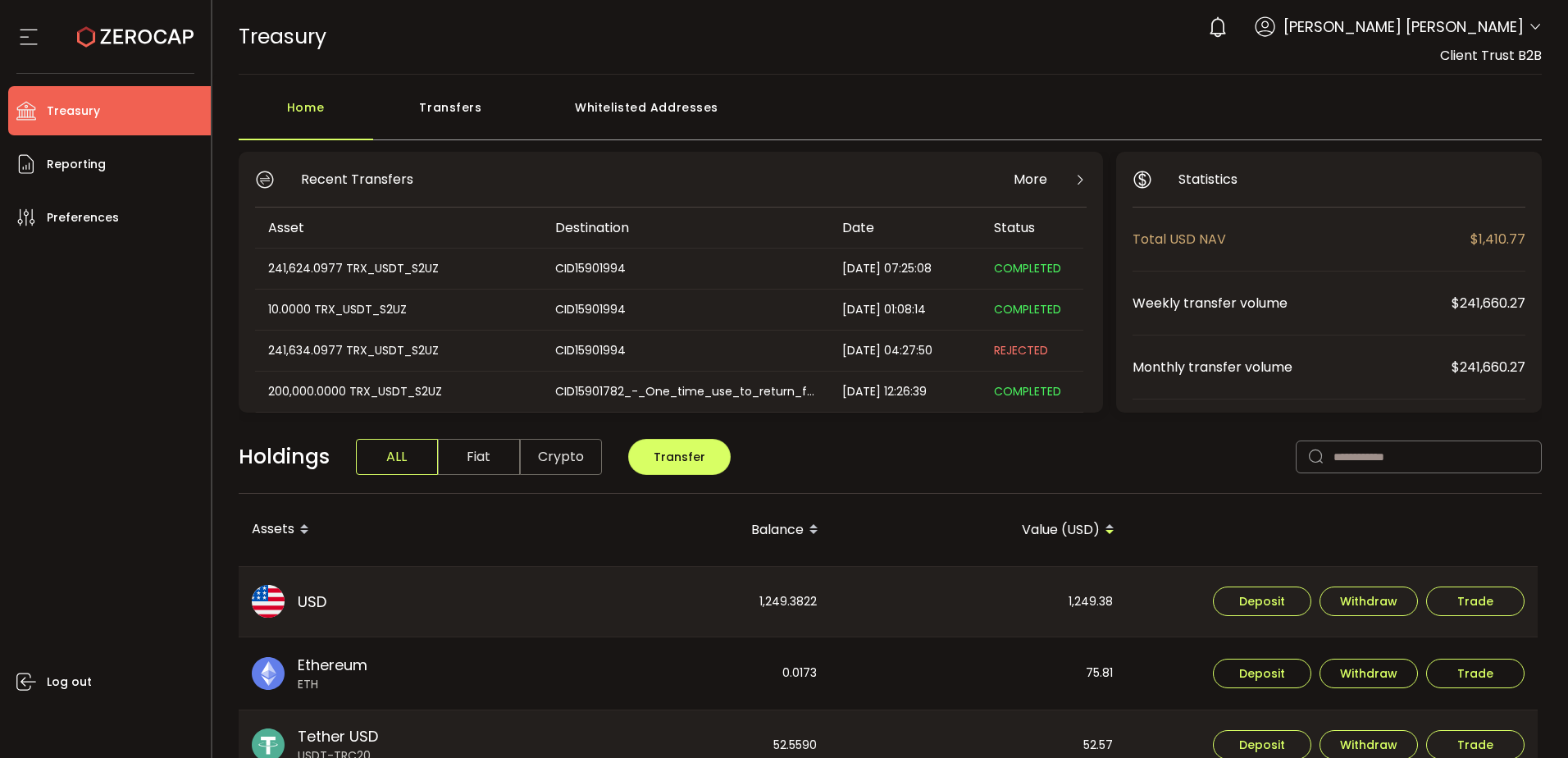
click at [1508, 35] on span "Yee Shien Lee" at bounding box center [1404, 26] width 240 height 22
click at [1522, 24] on div "0 Yee Shien Lee Account Finalto Australia Pty Ltd (991b14) Finalto Australia Pt…" at bounding box center [1371, 27] width 342 height 36
click at [1535, 24] on icon at bounding box center [1535, 27] width 13 height 13
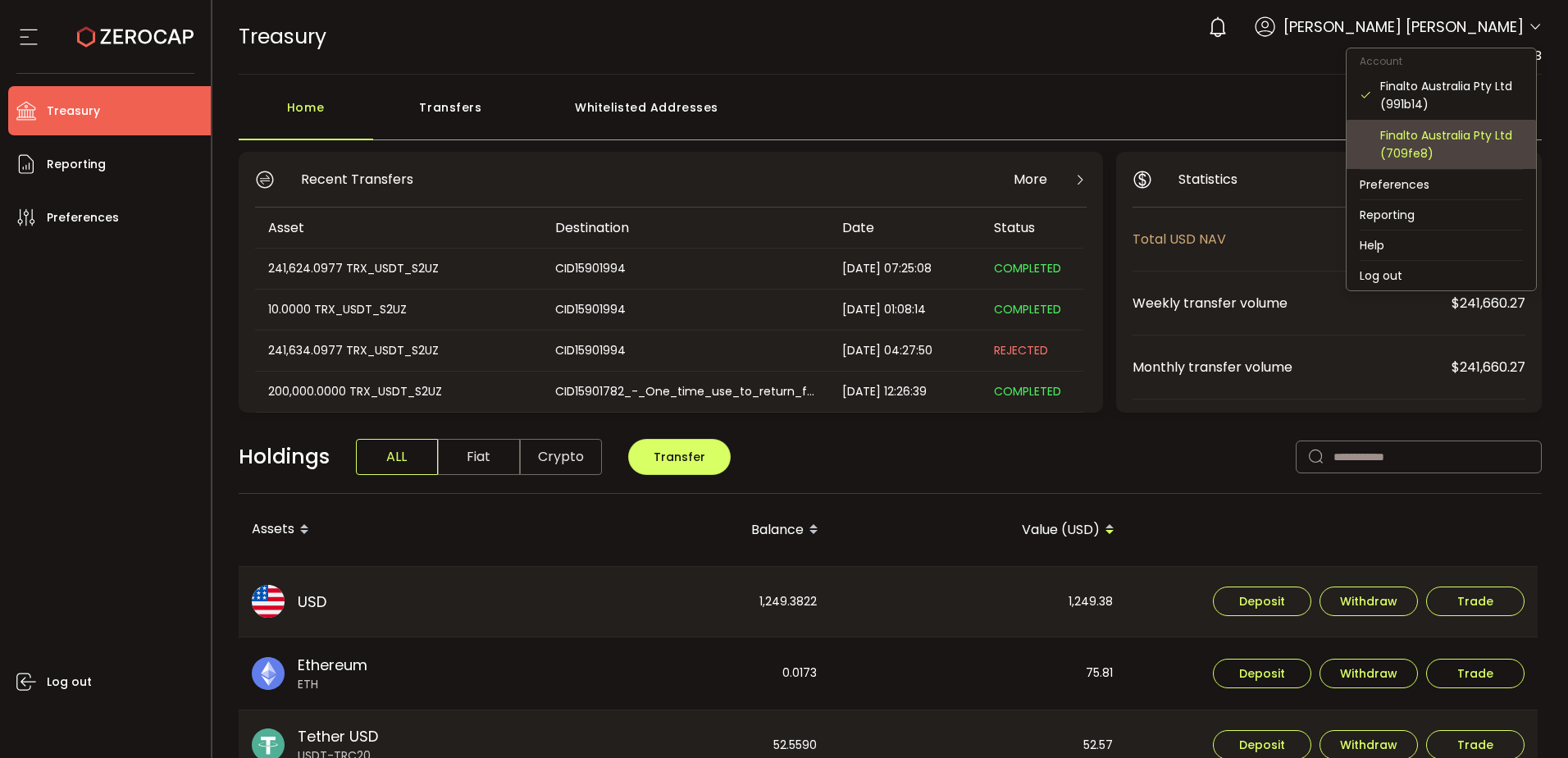
click at [1425, 150] on div "Finalto Australia Pty Ltd (709fe8)" at bounding box center [1451, 145] width 143 height 36
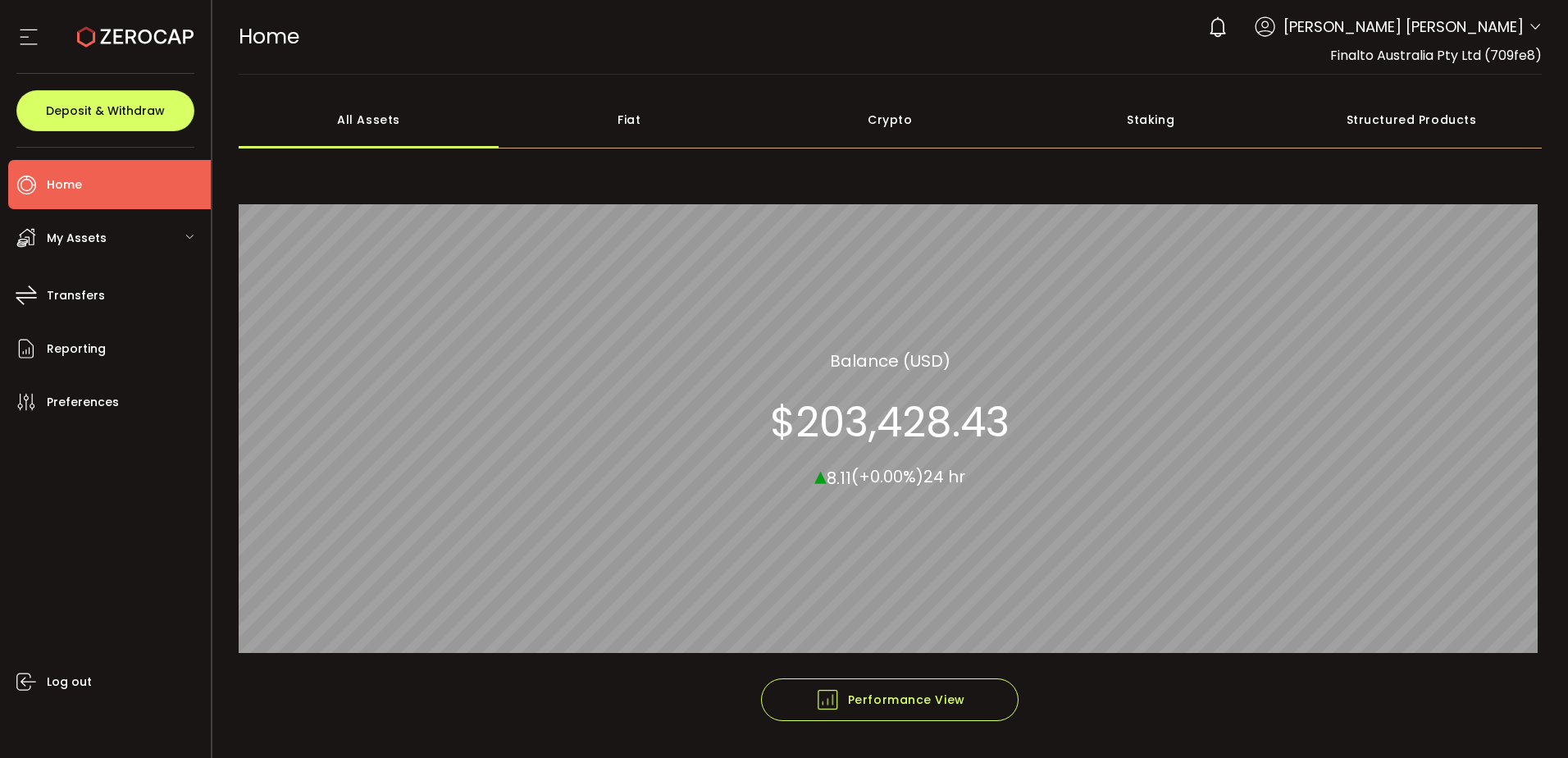
click at [156, 236] on div "My Assets" at bounding box center [110, 238] width 202 height 49
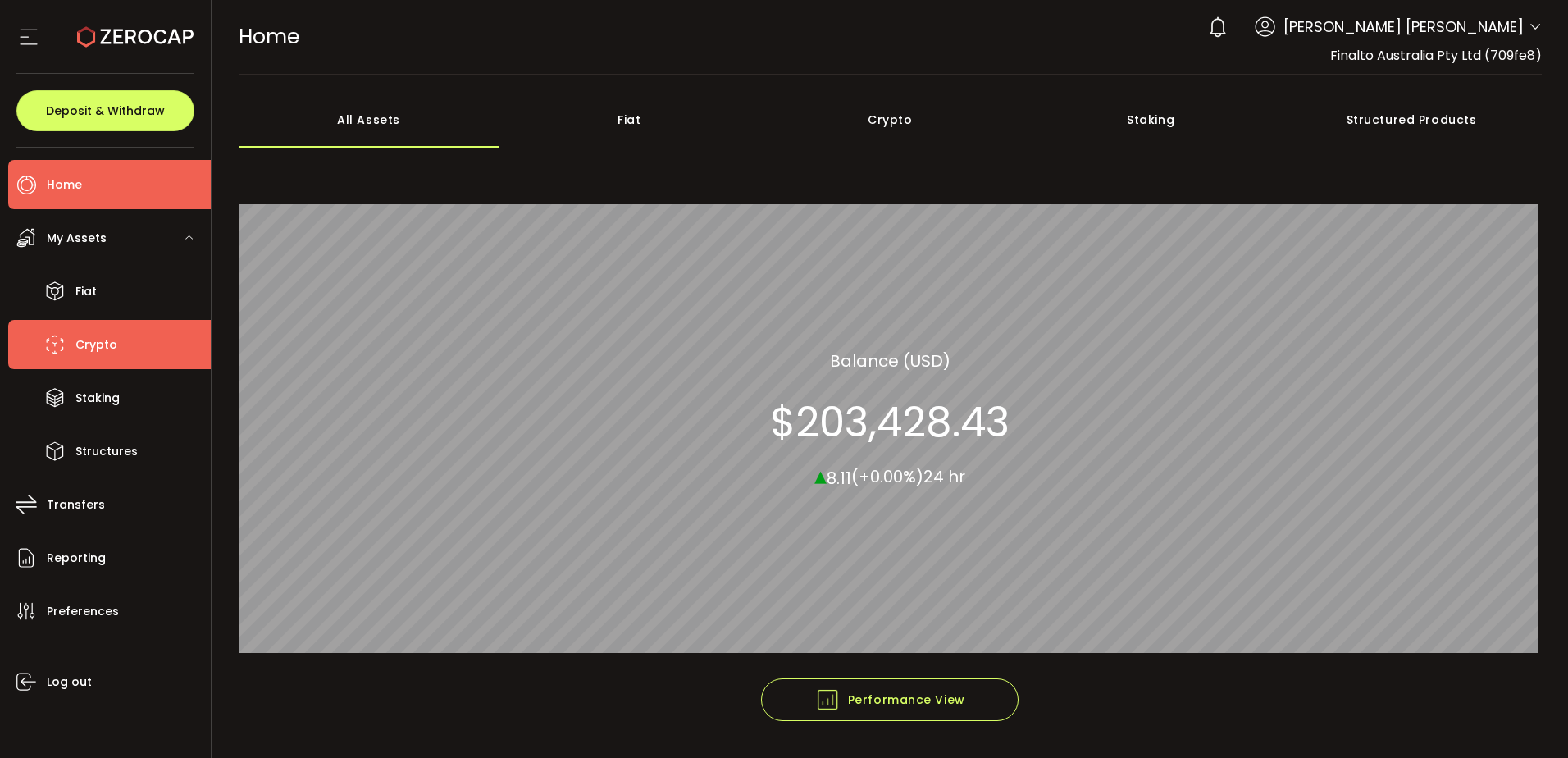
click at [77, 341] on span "Crypto" at bounding box center [96, 344] width 42 height 24
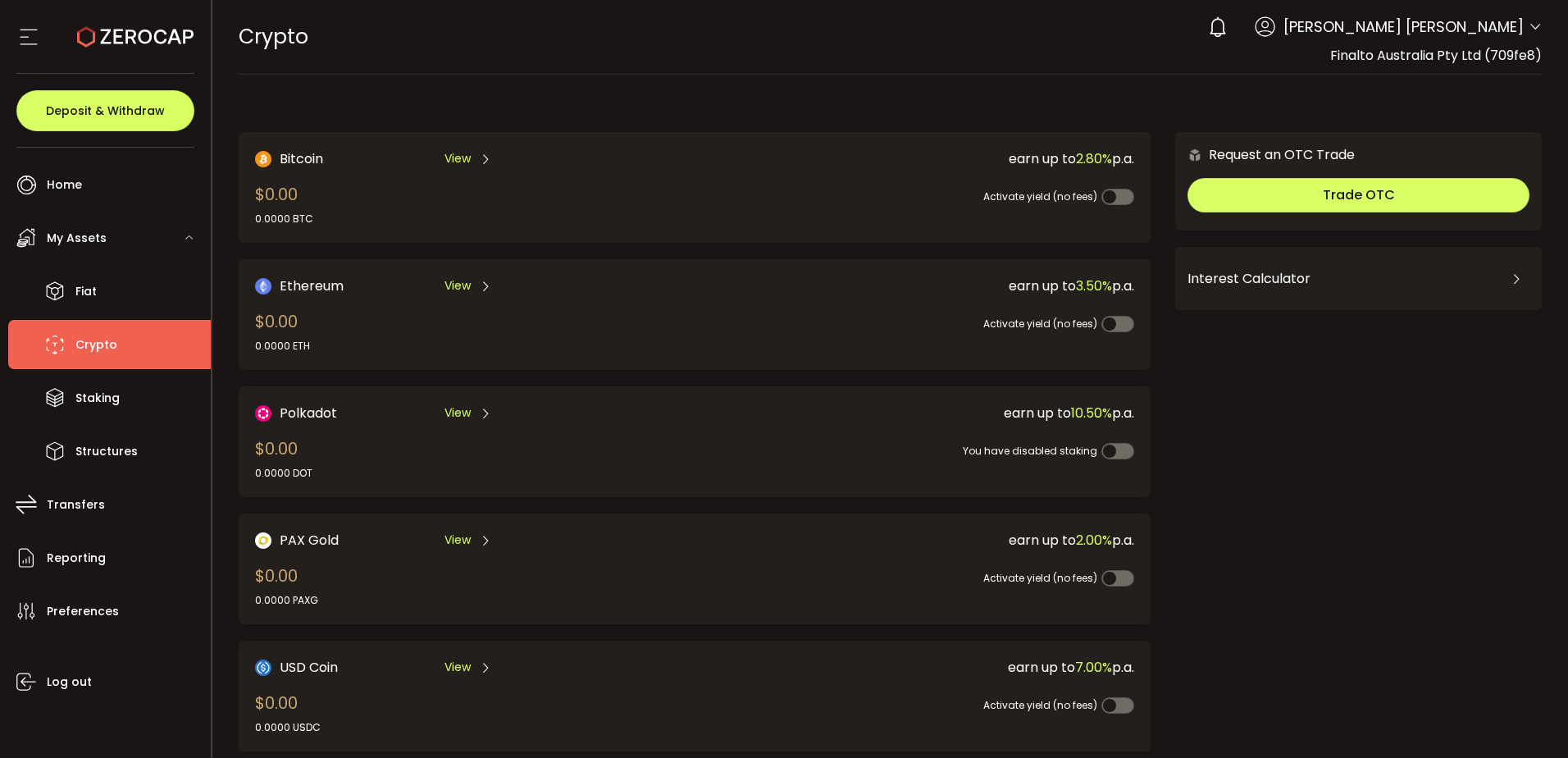
click at [1502, 22] on span "Yee Shien Lee" at bounding box center [1404, 26] width 240 height 22
click at [1528, 25] on icon at bounding box center [1535, 27] width 13 height 13
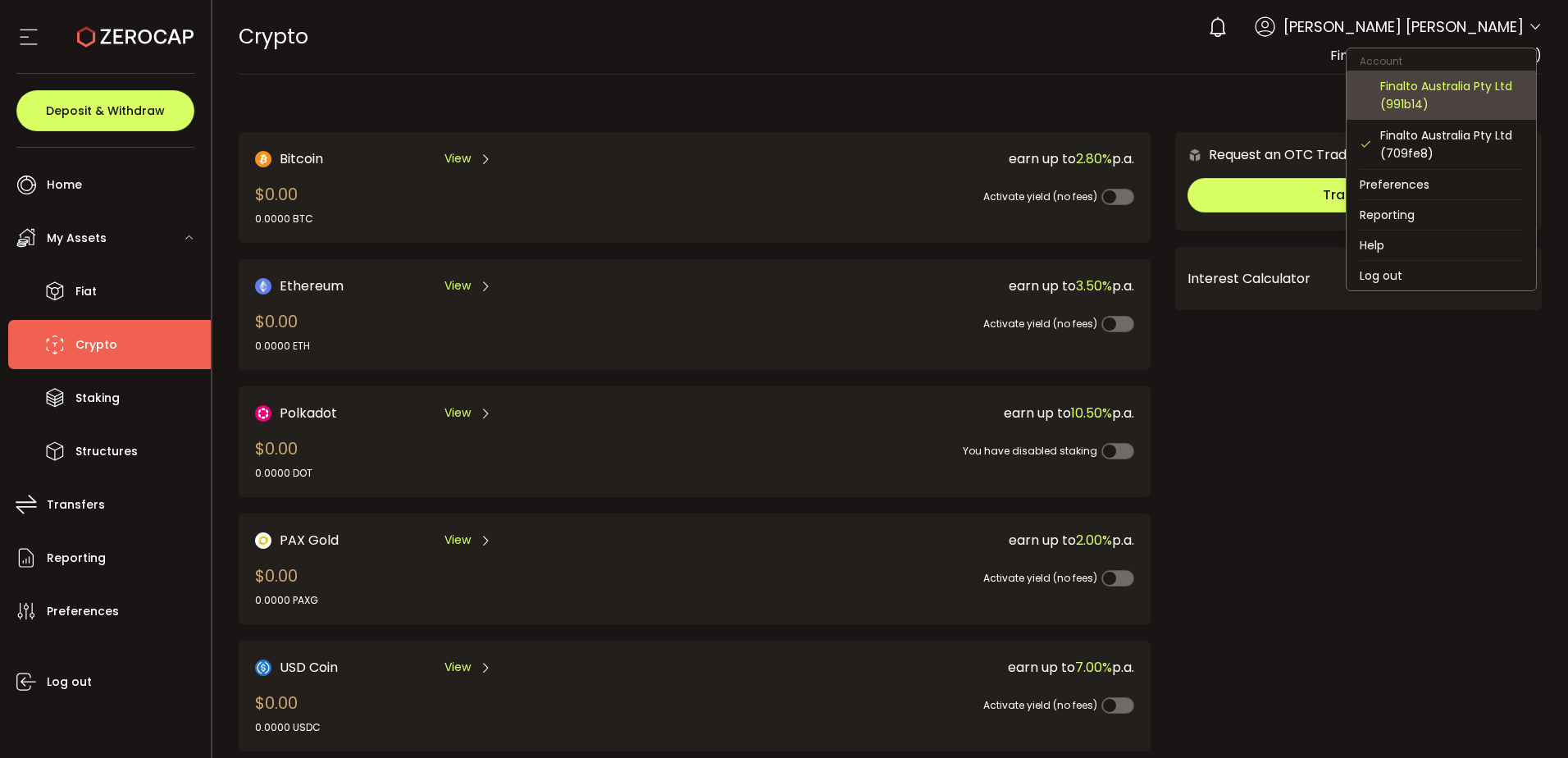
click at [1421, 93] on div "Finalto Australia Pty Ltd (991b14)" at bounding box center [1451, 95] width 143 height 36
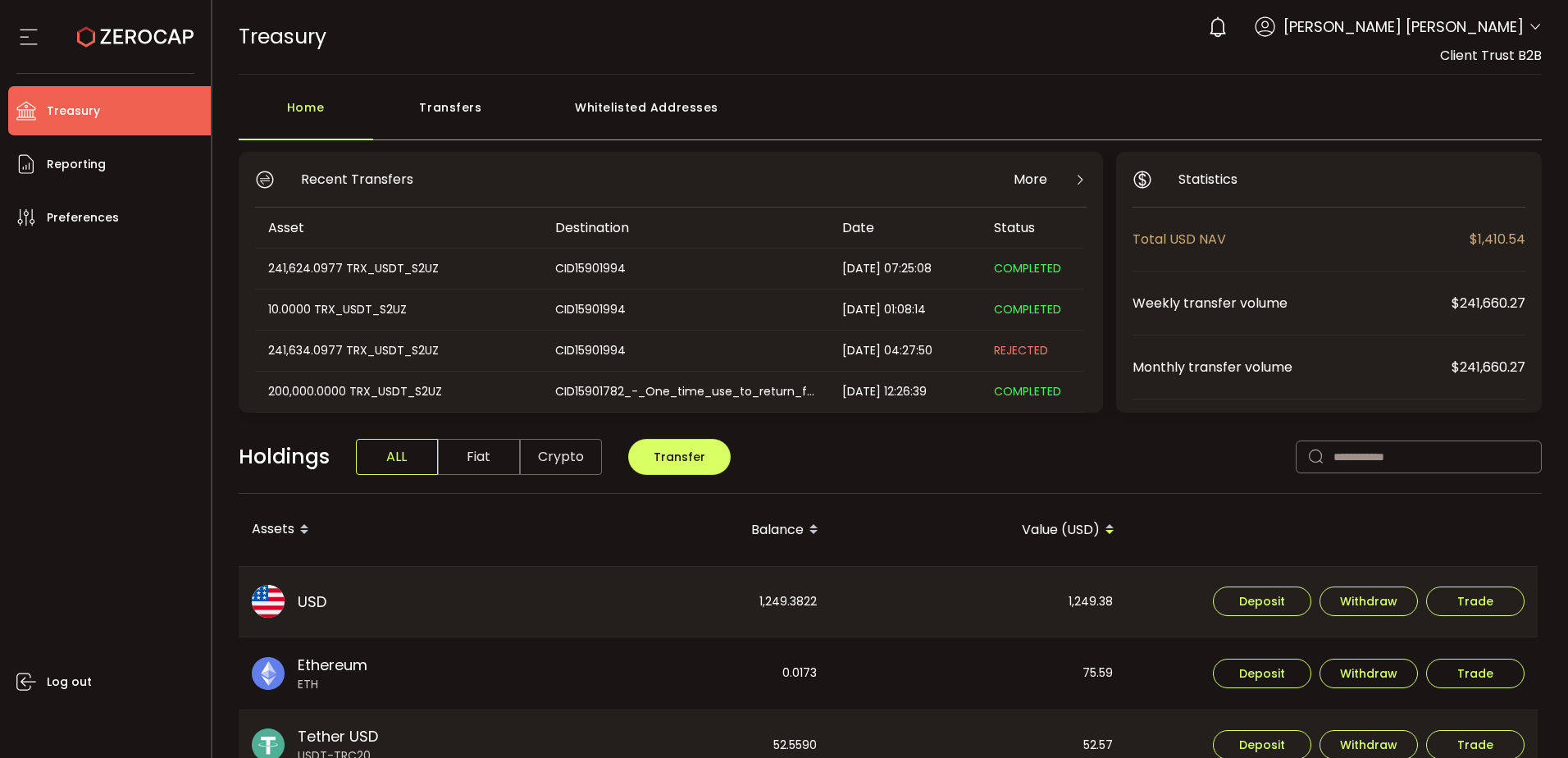
click at [1534, 25] on icon at bounding box center [1535, 27] width 13 height 13
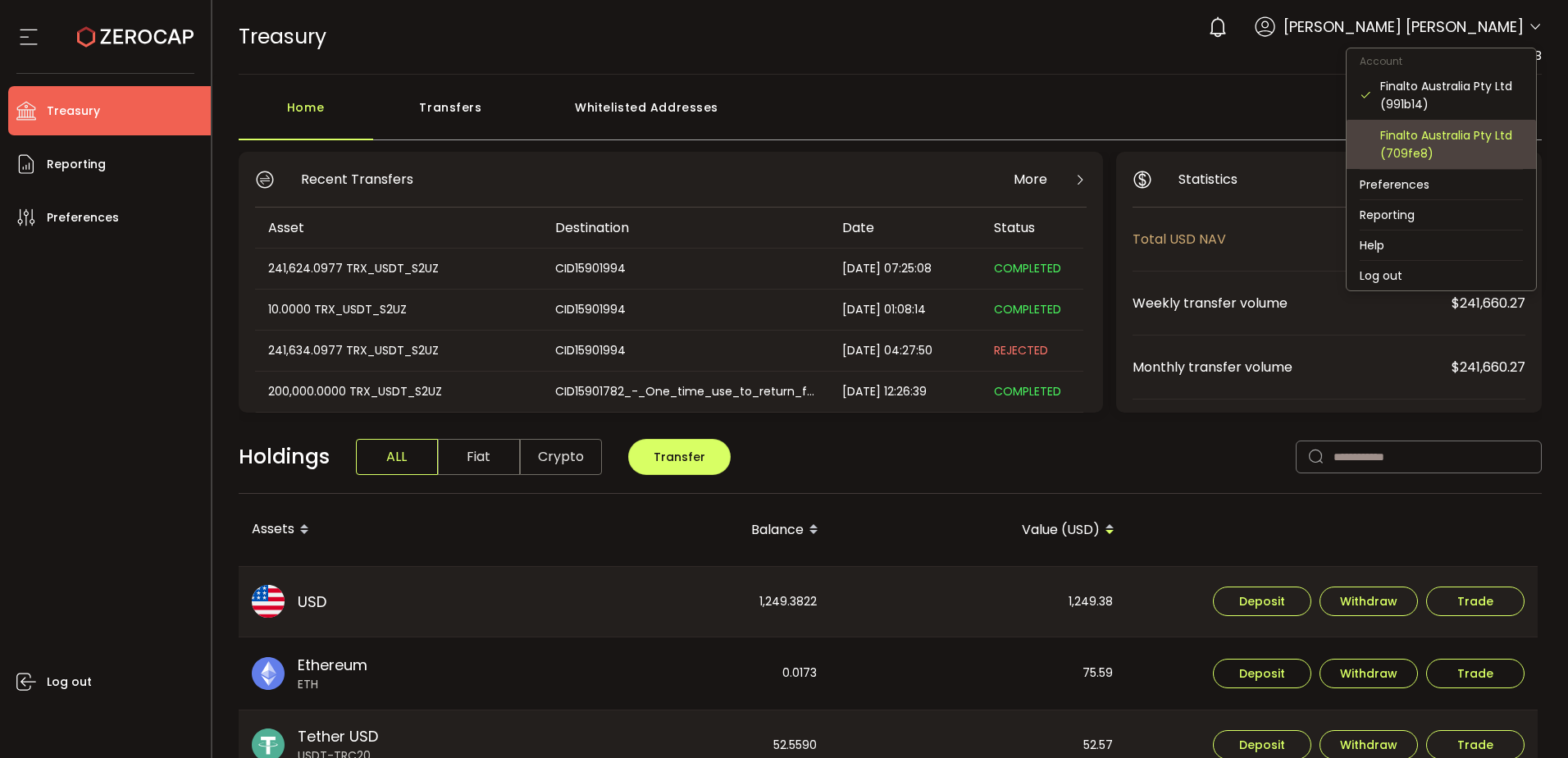
click at [1436, 134] on div "Finalto Australia Pty Ltd (709fe8)" at bounding box center [1451, 145] width 143 height 36
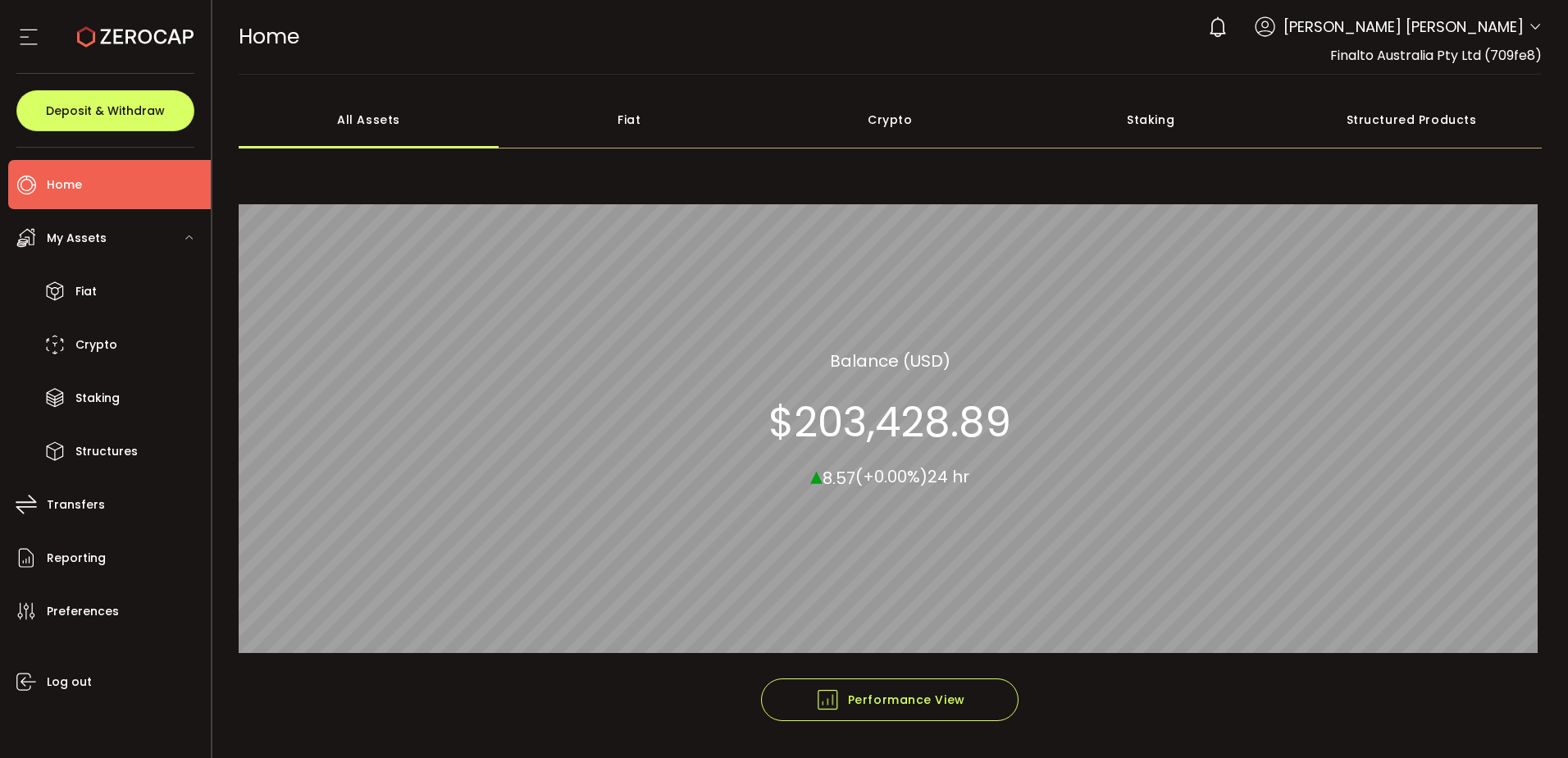
click at [1482, 27] on span "Yee Shien Lee" at bounding box center [1404, 26] width 240 height 22
click at [97, 340] on span "Crypto" at bounding box center [96, 344] width 42 height 24
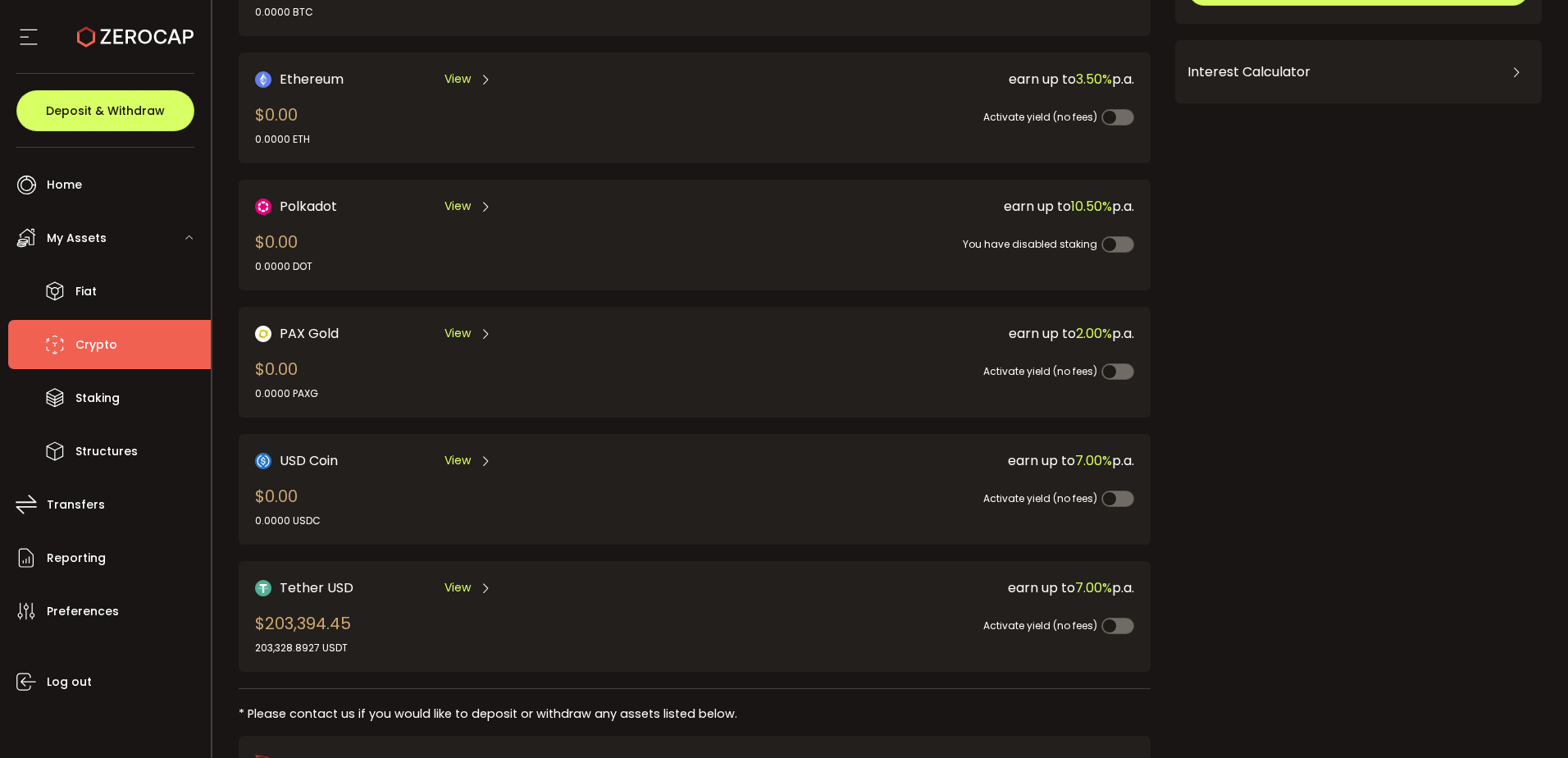
scroll to position [345, 0]
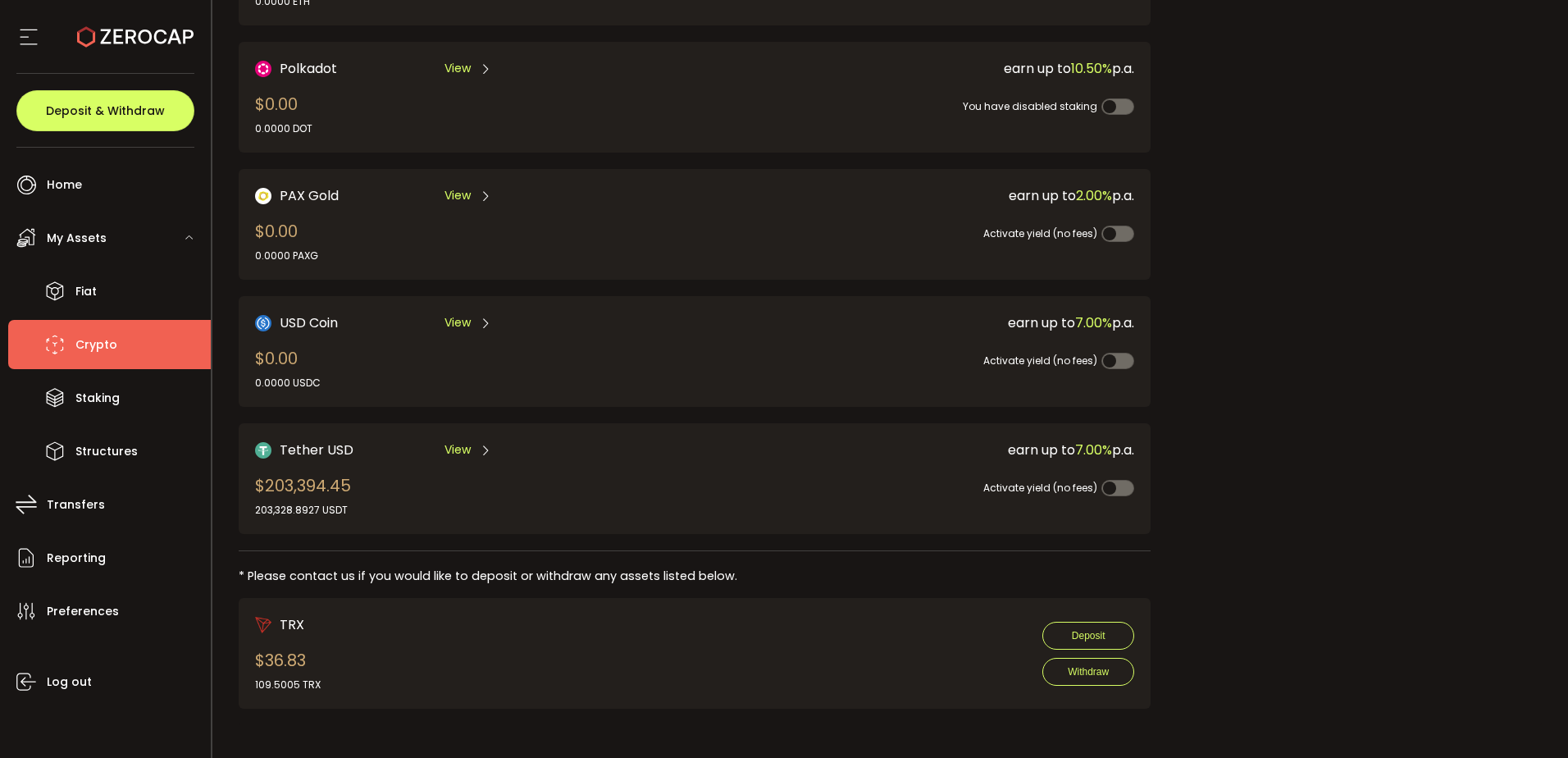
click at [296, 483] on div "$203,394.45 203,328.8927 USDT" at bounding box center [303, 495] width 96 height 44
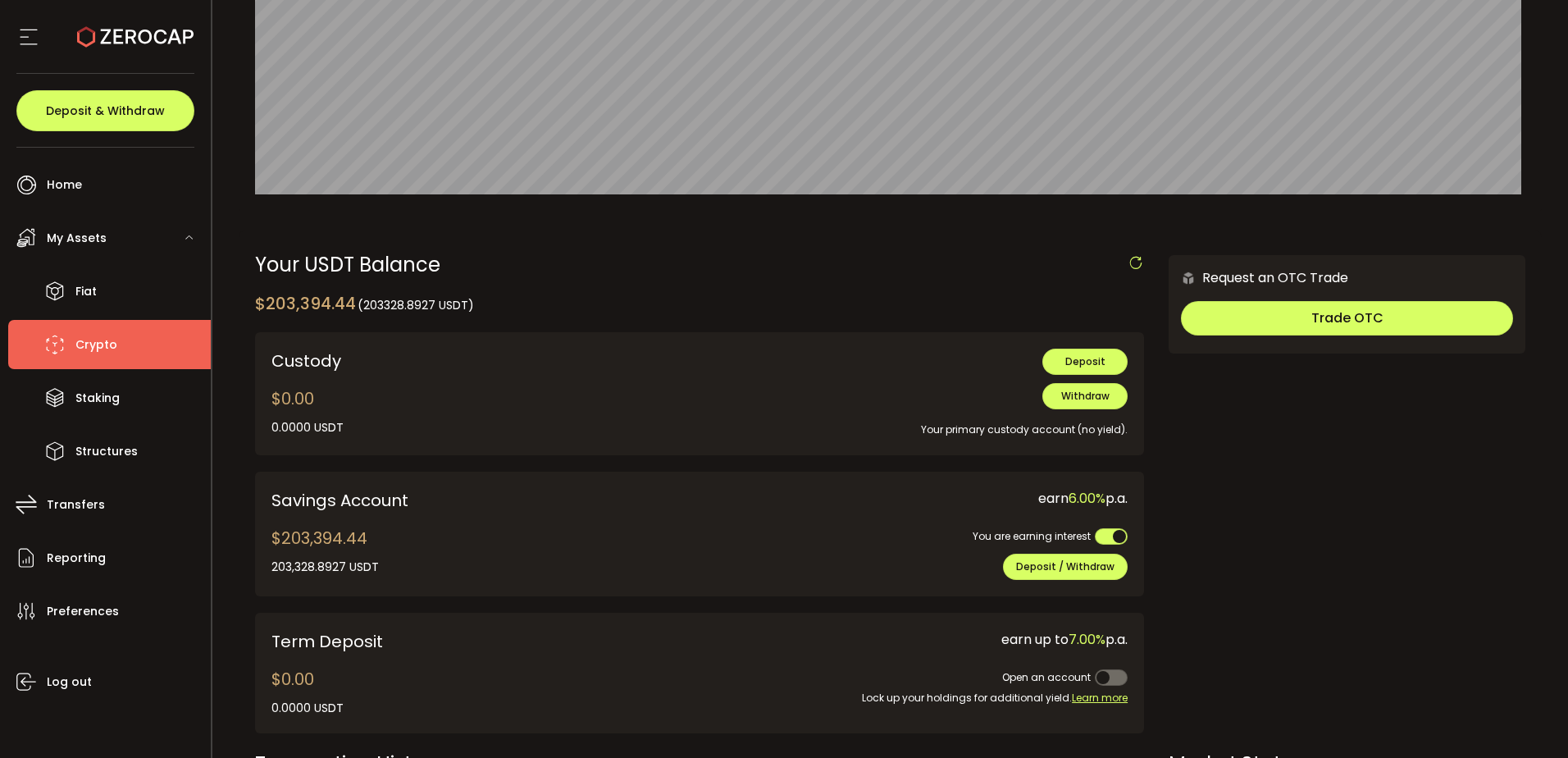
scroll to position [328, 0]
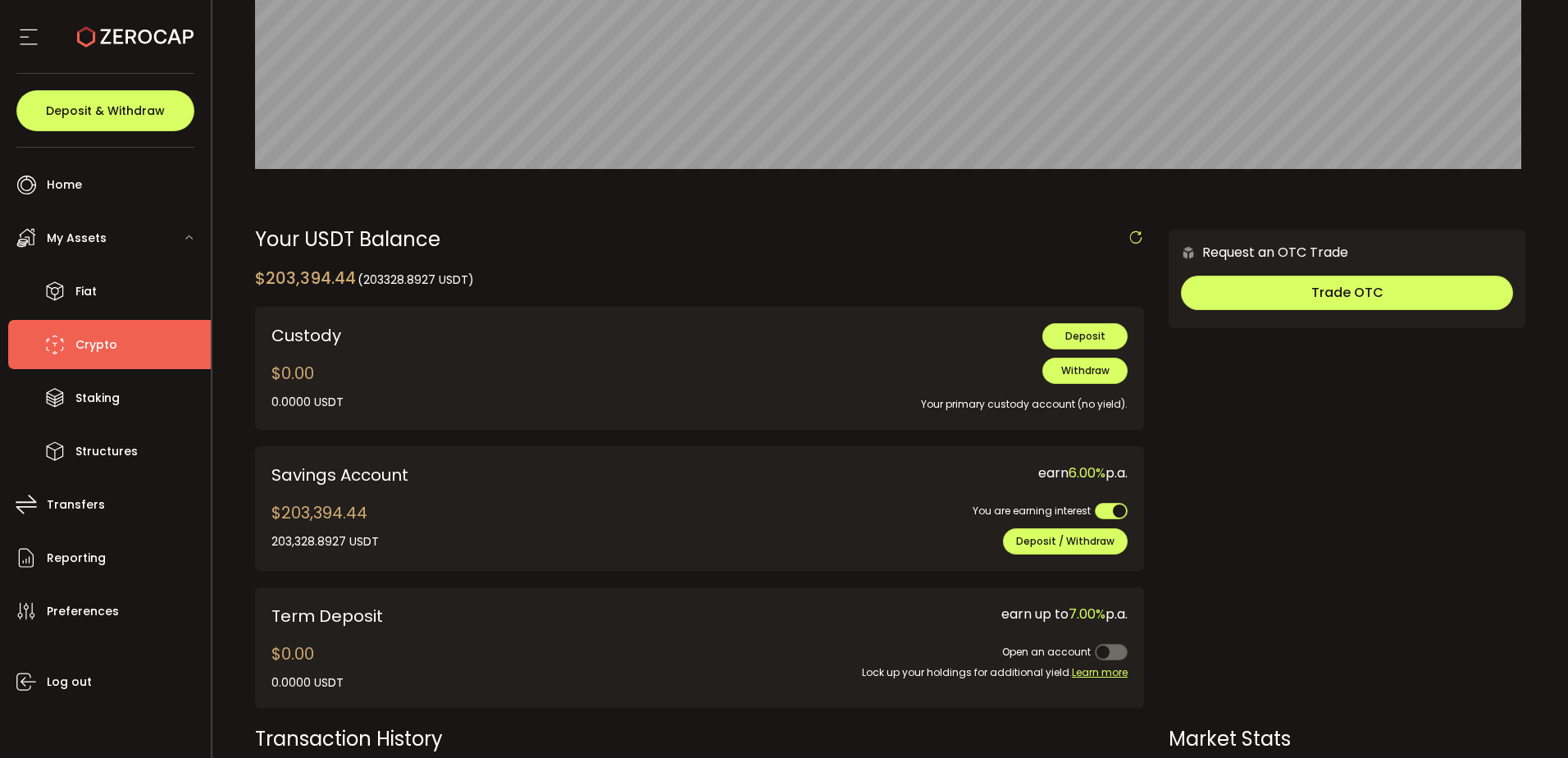
click at [142, 234] on div "My Assets" at bounding box center [110, 238] width 202 height 49
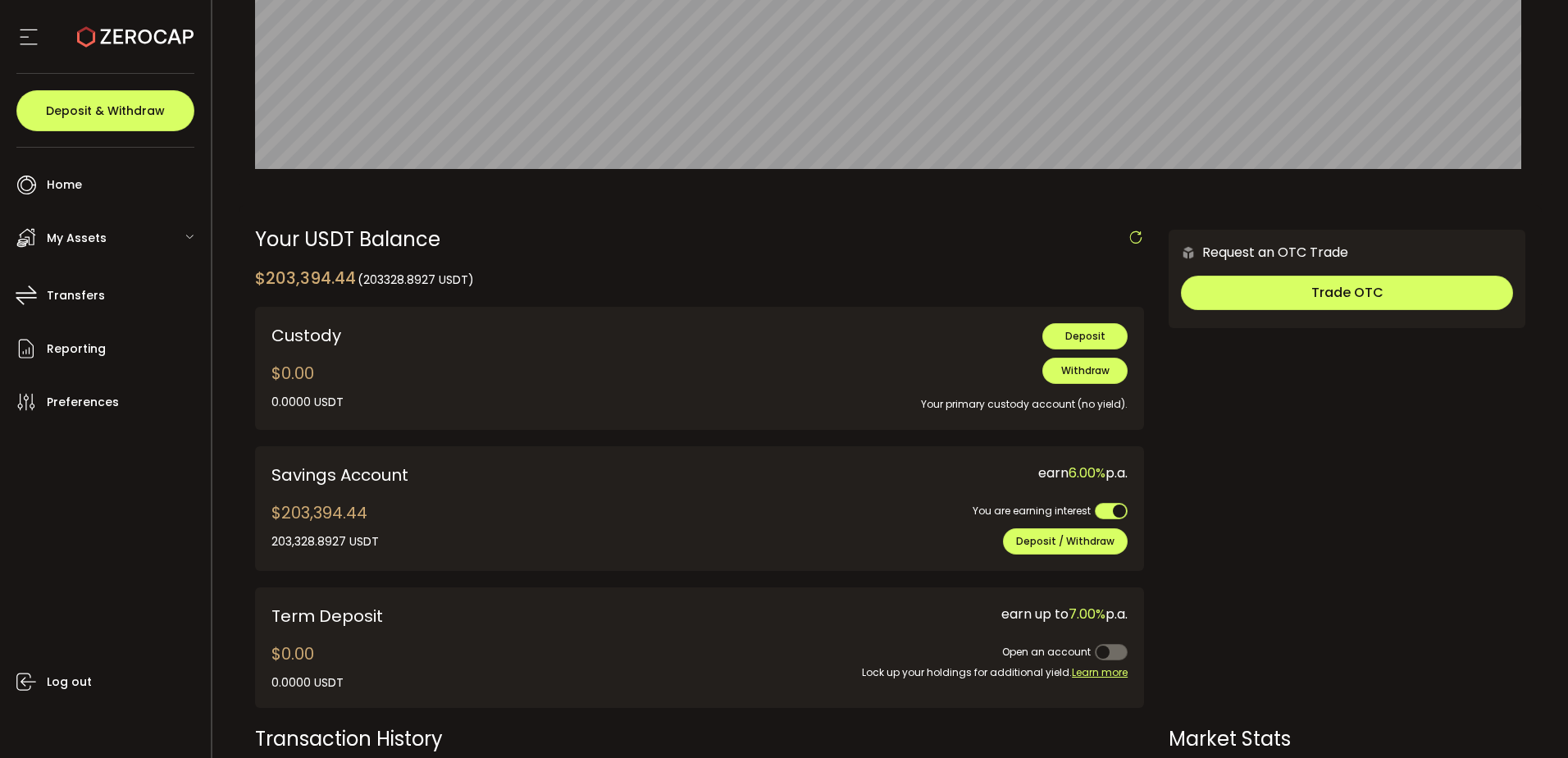
click at [142, 234] on div "My Assets" at bounding box center [110, 238] width 202 height 49
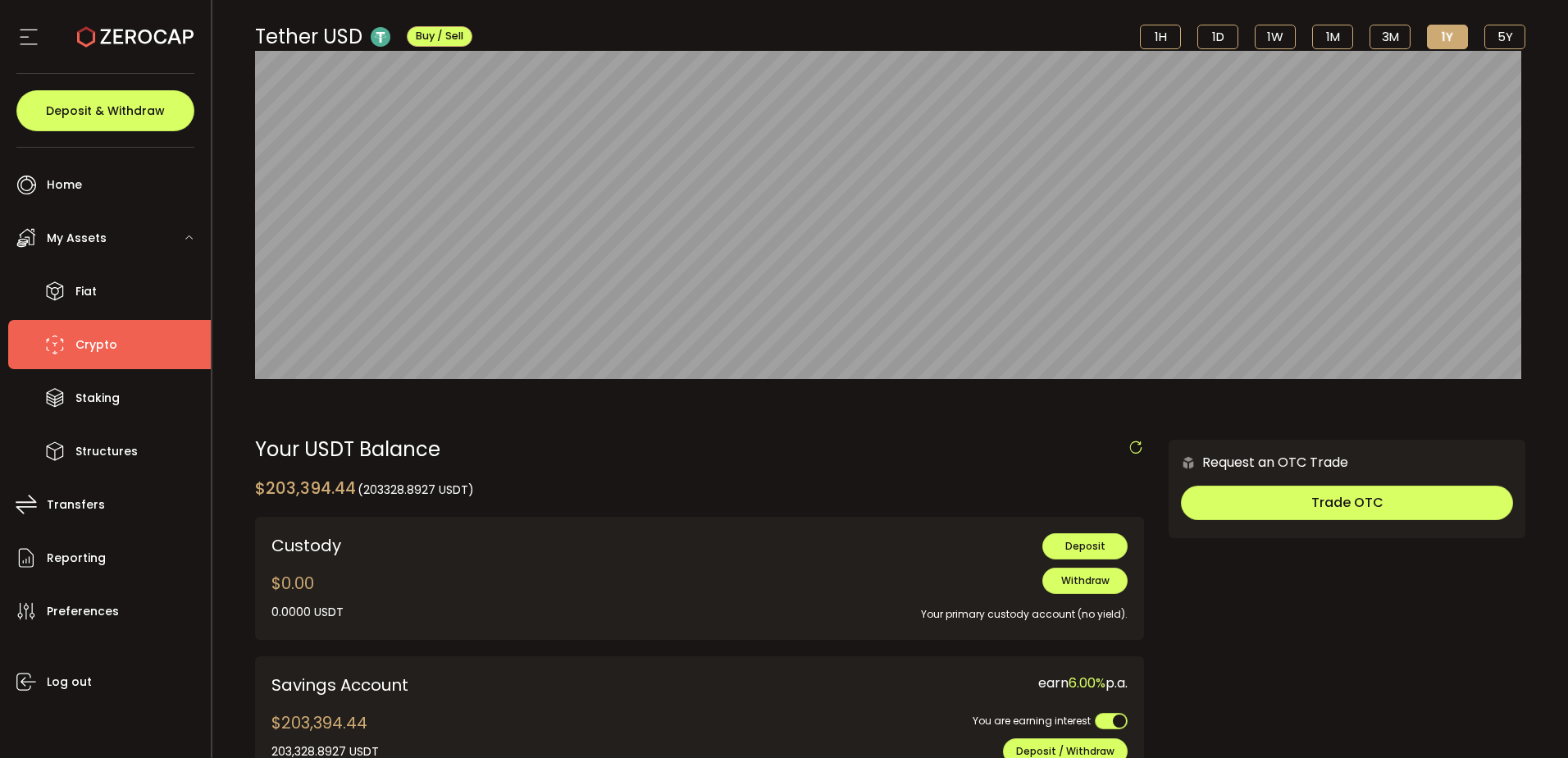
scroll to position [0, 0]
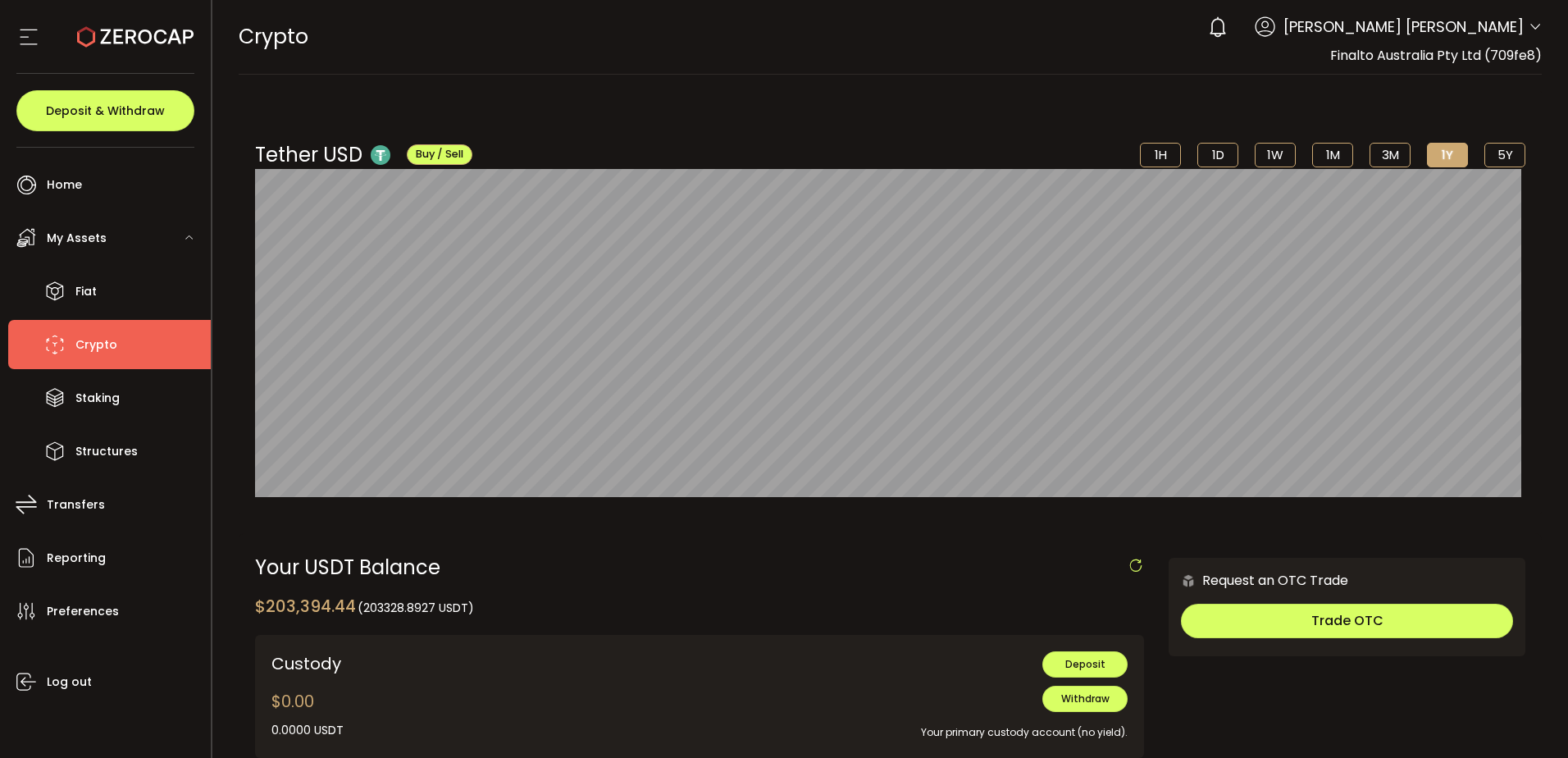
click at [1478, 20] on span "Yee Shien Lee" at bounding box center [1404, 26] width 240 height 22
click at [1522, 26] on div "0 Yee Shien Lee Account Finalto Australia Pty Ltd (991b14) Finalto Australia Pt…" at bounding box center [1371, 27] width 342 height 36
click at [1519, 36] on div "0 Yee Shien Lee Account Finalto Australia Pty Ltd (991b14) Finalto Australia Pt…" at bounding box center [1371, 27] width 342 height 36
click at [1528, 28] on icon at bounding box center [1535, 27] width 13 height 13
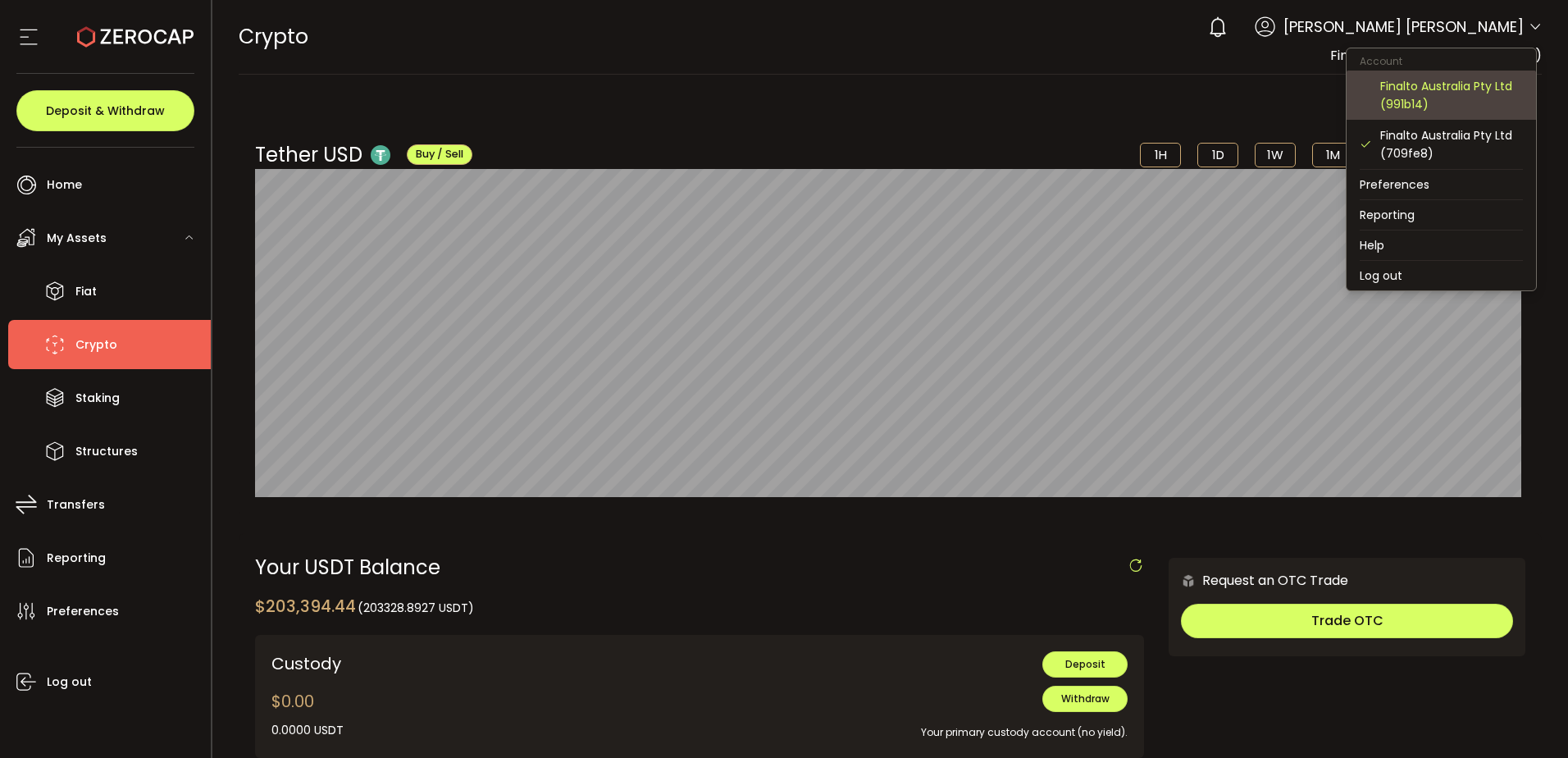
click at [1450, 84] on div "Finalto Australia Pty Ltd (991b14)" at bounding box center [1451, 95] width 143 height 36
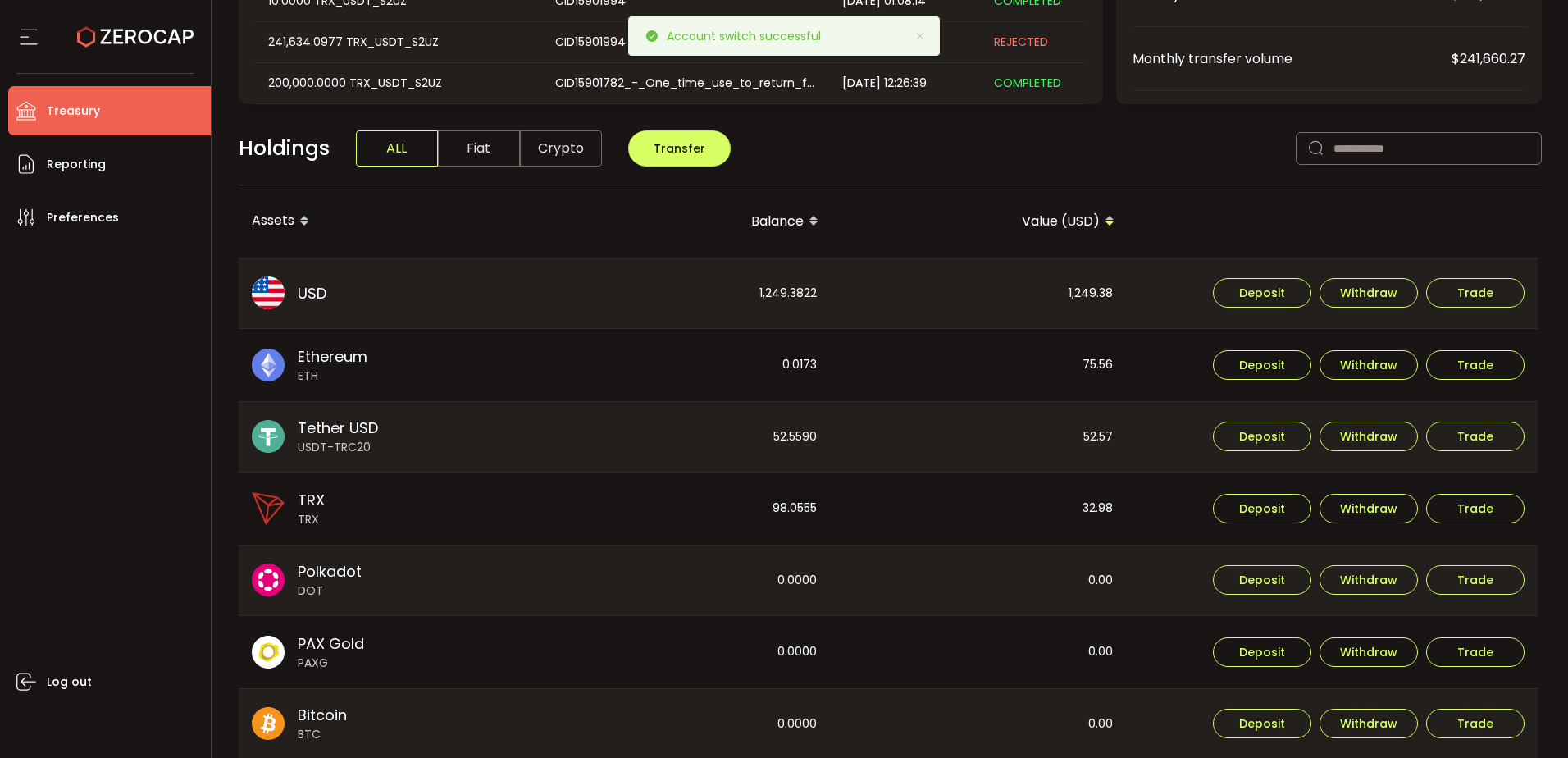
scroll to position [473, 0]
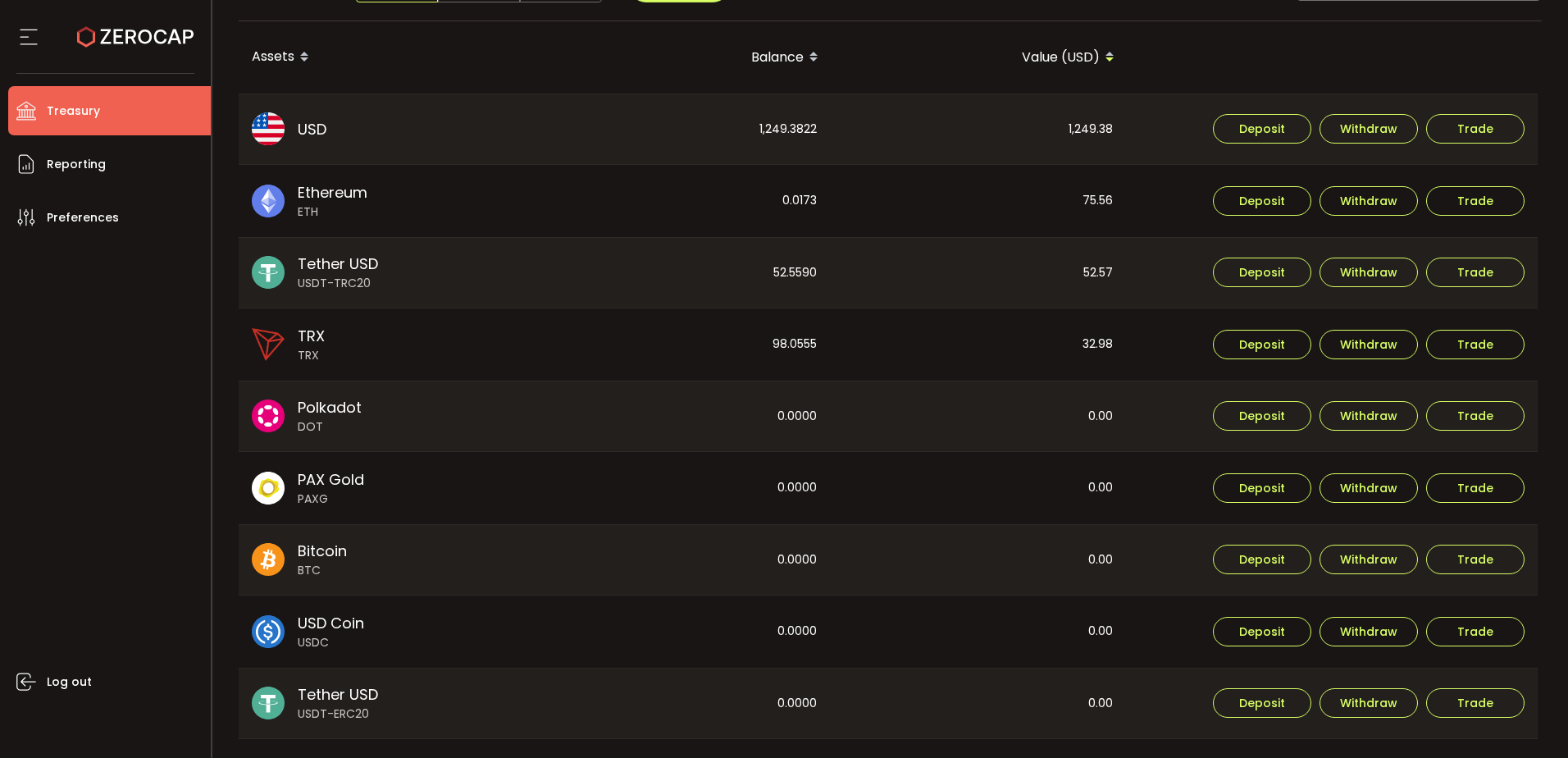
click at [354, 263] on span "Tether USD" at bounding box center [337, 263] width 80 height 22
drag, startPoint x: 354, startPoint y: 263, endPoint x: 306, endPoint y: 127, distance: 144.2
click at [306, 127] on span "USD" at bounding box center [312, 129] width 28 height 22
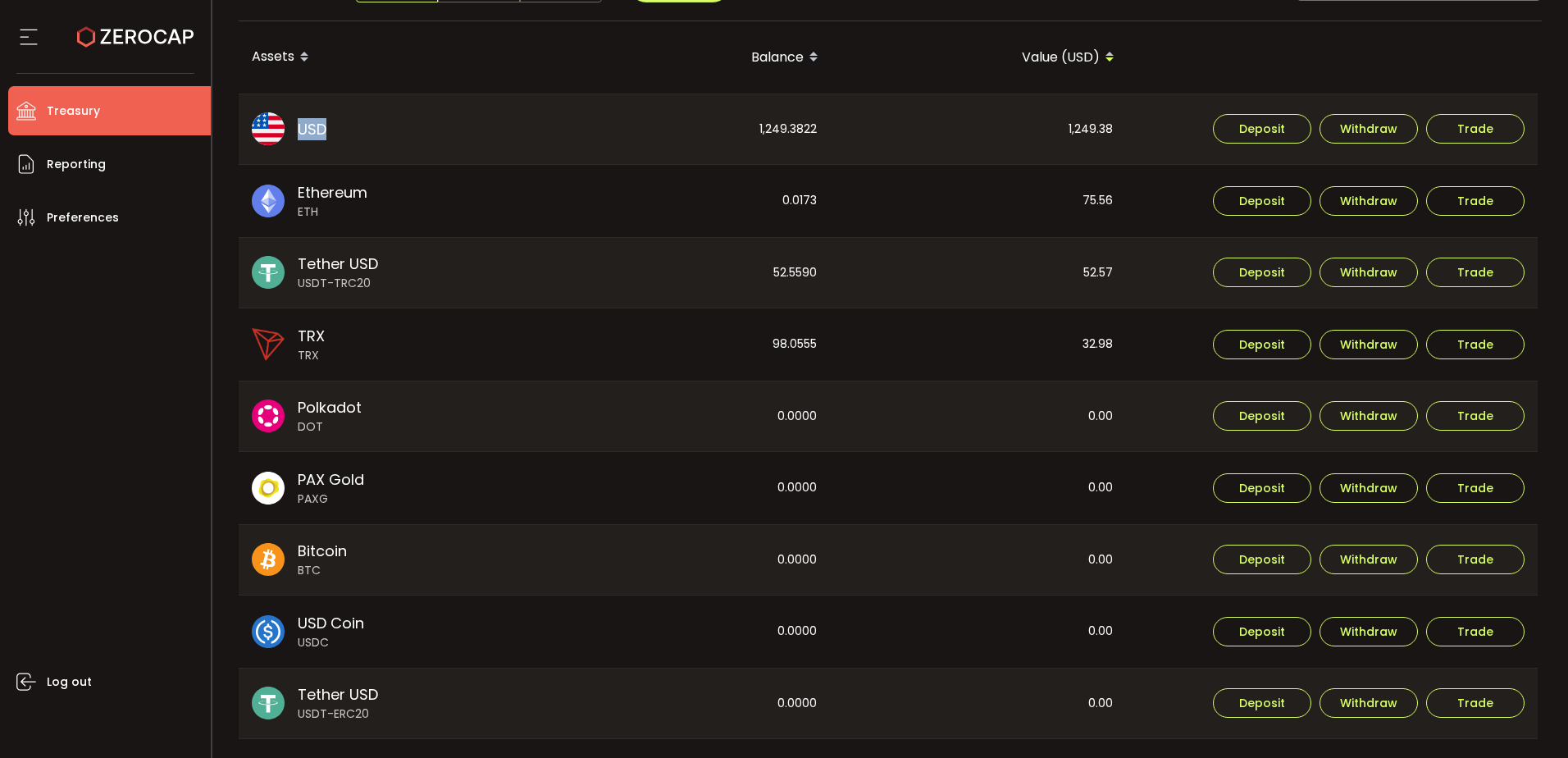
click at [311, 128] on span "USD" at bounding box center [312, 129] width 28 height 22
click at [309, 127] on span "USD" at bounding box center [312, 129] width 28 height 22
click at [309, 126] on span "USD" at bounding box center [312, 129] width 28 height 22
click at [1082, 129] on div "1,249.38" at bounding box center [979, 129] width 295 height 71
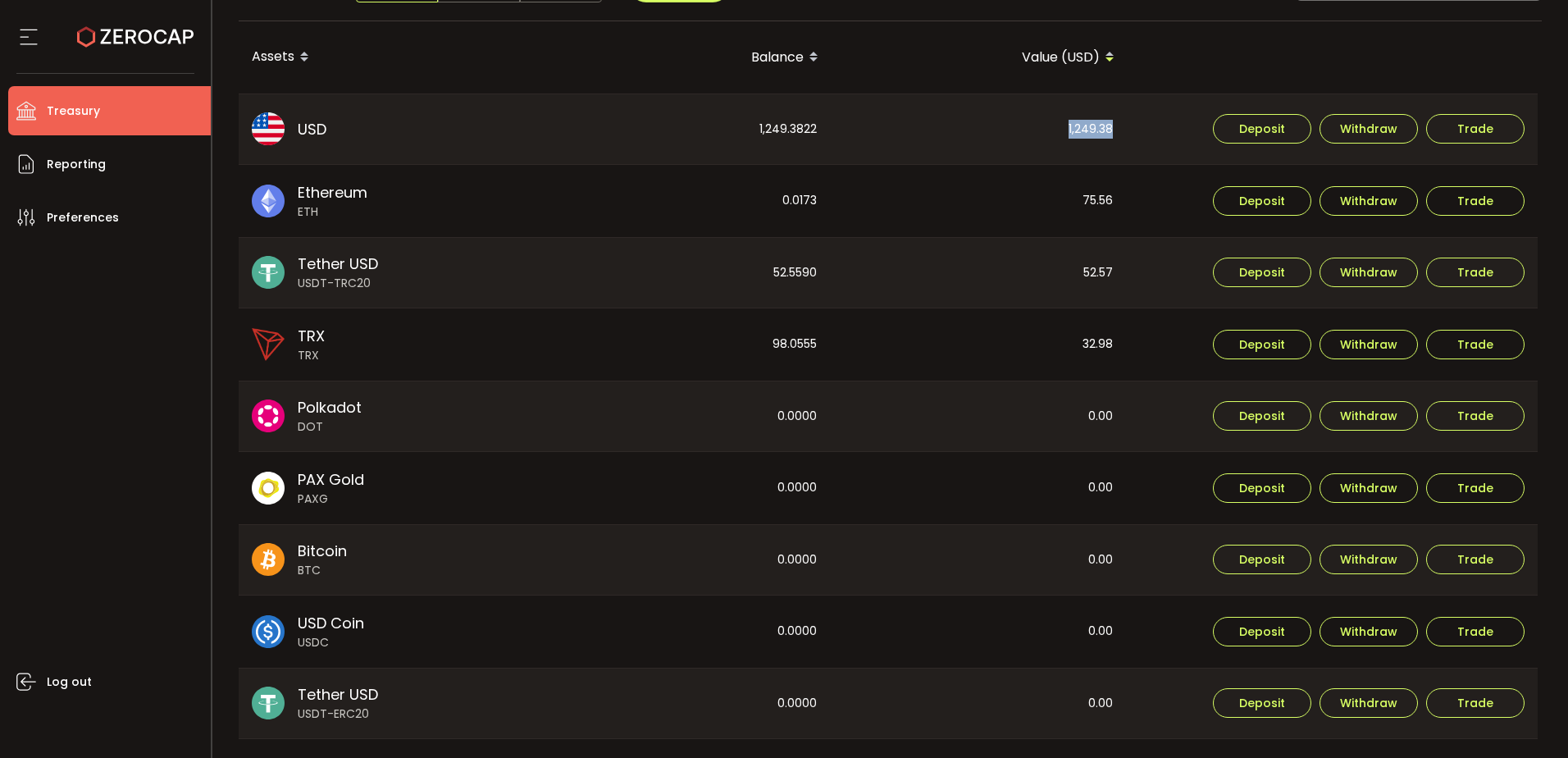
drag, startPoint x: 1082, startPoint y: 129, endPoint x: 1090, endPoint y: 198, distance: 69.5
click at [1090, 198] on div "75.56" at bounding box center [979, 201] width 295 height 72
drag, startPoint x: 1090, startPoint y: 198, endPoint x: 1090, endPoint y: 275, distance: 77.0
click at [1090, 275] on div "52.57" at bounding box center [979, 273] width 295 height 71
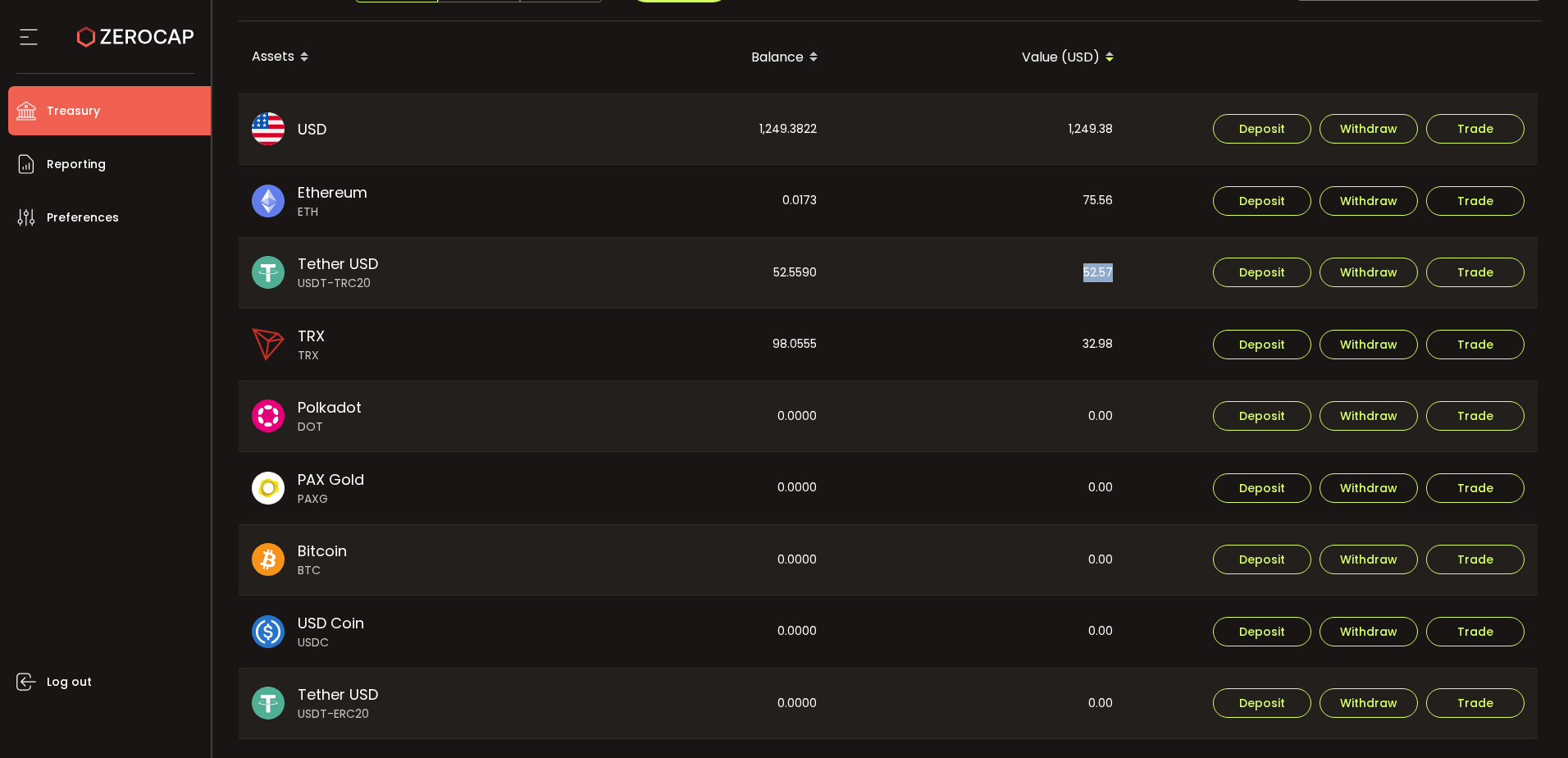
click at [1090, 275] on div "52.57" at bounding box center [979, 273] width 295 height 71
drag, startPoint x: 1090, startPoint y: 275, endPoint x: 1087, endPoint y: 156, distance: 119.0
click at [1086, 120] on div "1,249.38" at bounding box center [979, 129] width 295 height 71
click at [1088, 198] on div "75.56" at bounding box center [979, 201] width 295 height 72
click at [1094, 260] on div "52.57" at bounding box center [979, 273] width 295 height 71
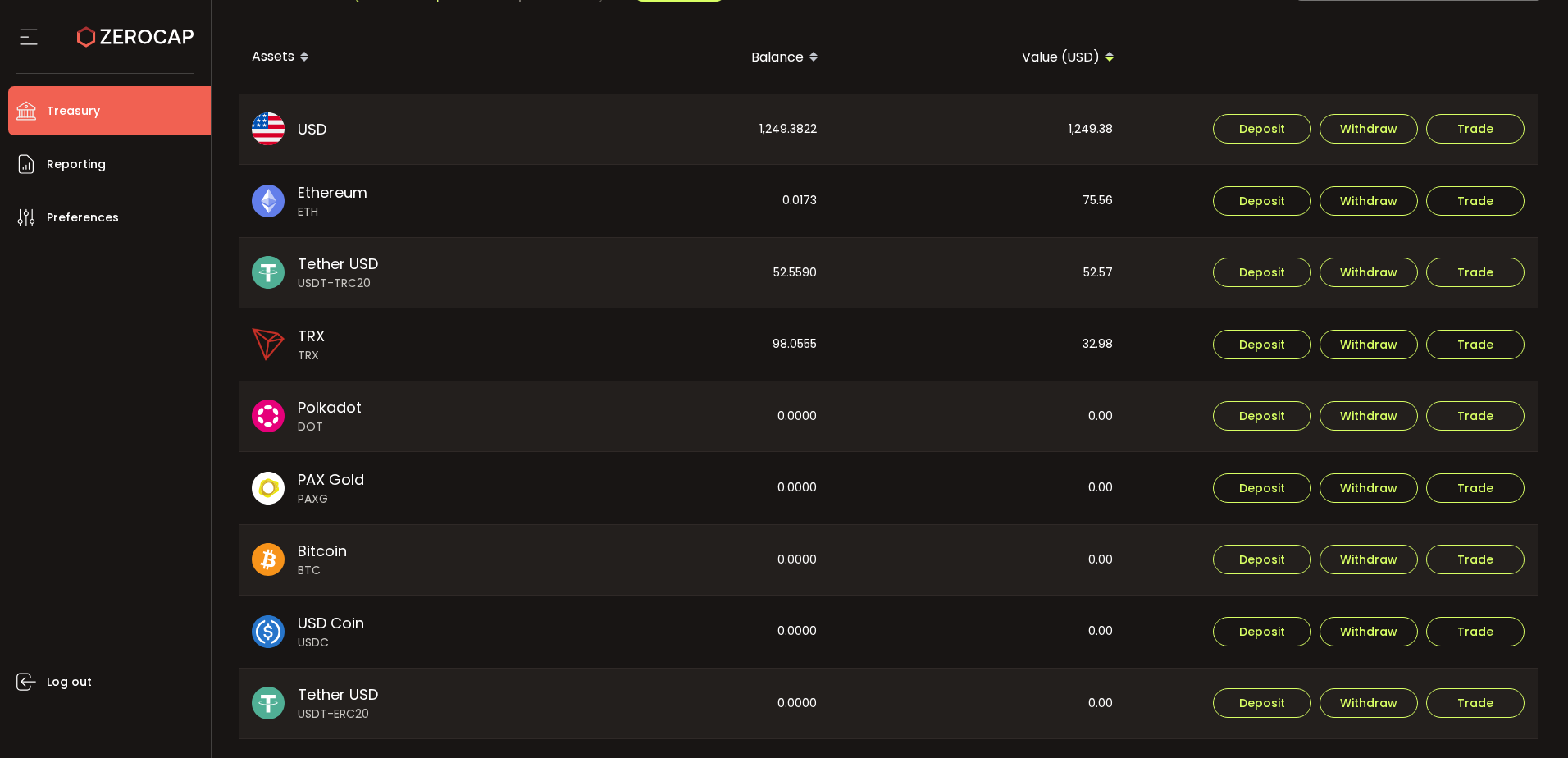
click at [1098, 344] on div "32.98" at bounding box center [979, 344] width 295 height 72
click at [1086, 342] on div "32.98" at bounding box center [979, 344] width 295 height 72
drag, startPoint x: 1086, startPoint y: 342, endPoint x: 1085, endPoint y: 281, distance: 61.0
click at [1085, 281] on div "52.57" at bounding box center [979, 273] width 295 height 71
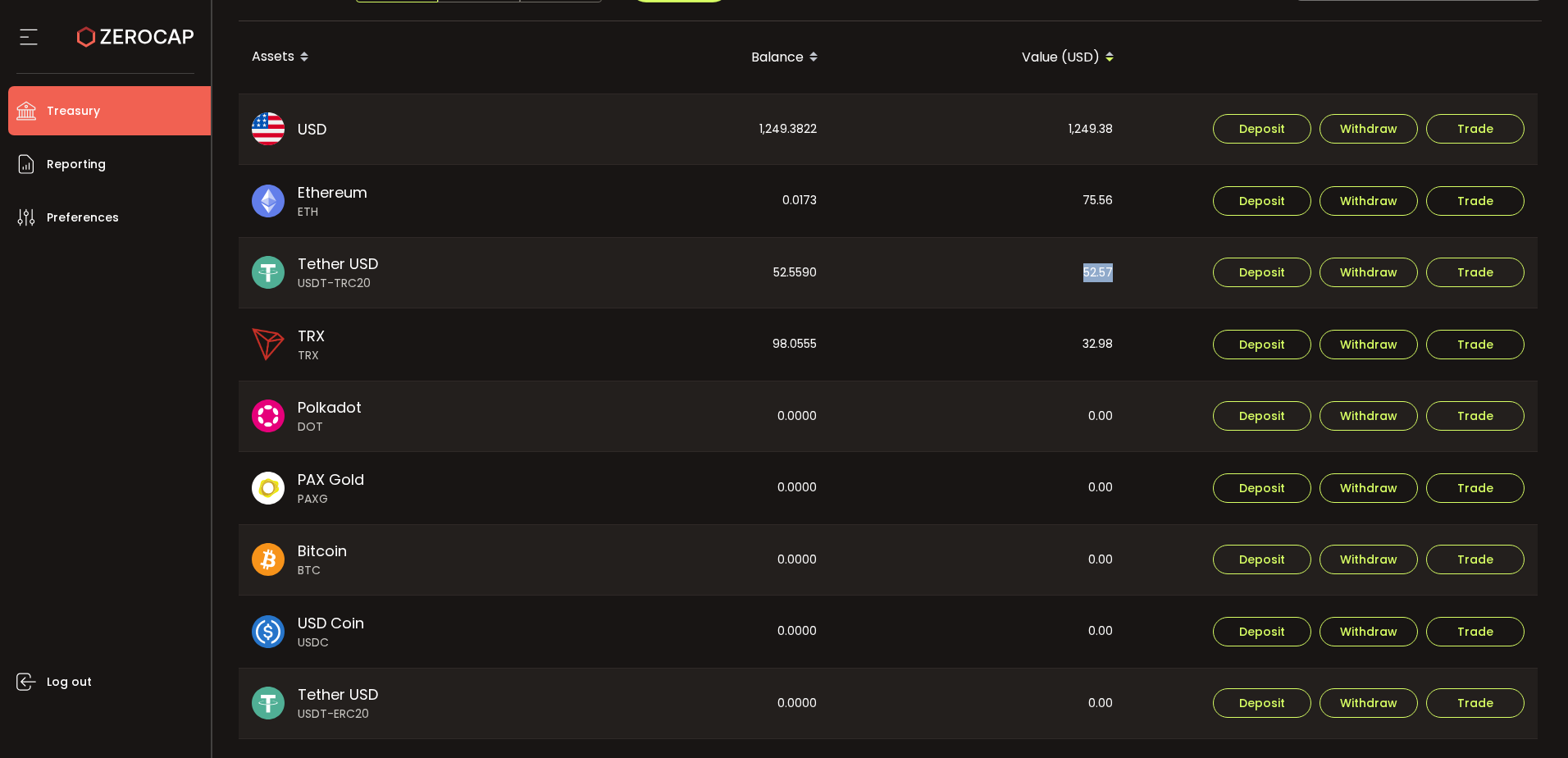
click at [1085, 281] on div "52.57" at bounding box center [979, 273] width 295 height 71
drag, startPoint x: 1085, startPoint y: 281, endPoint x: 1087, endPoint y: 201, distance: 80.0
click at [1087, 201] on div "75.56" at bounding box center [979, 201] width 295 height 72
drag, startPoint x: 1087, startPoint y: 201, endPoint x: 1086, endPoint y: 127, distance: 74.0
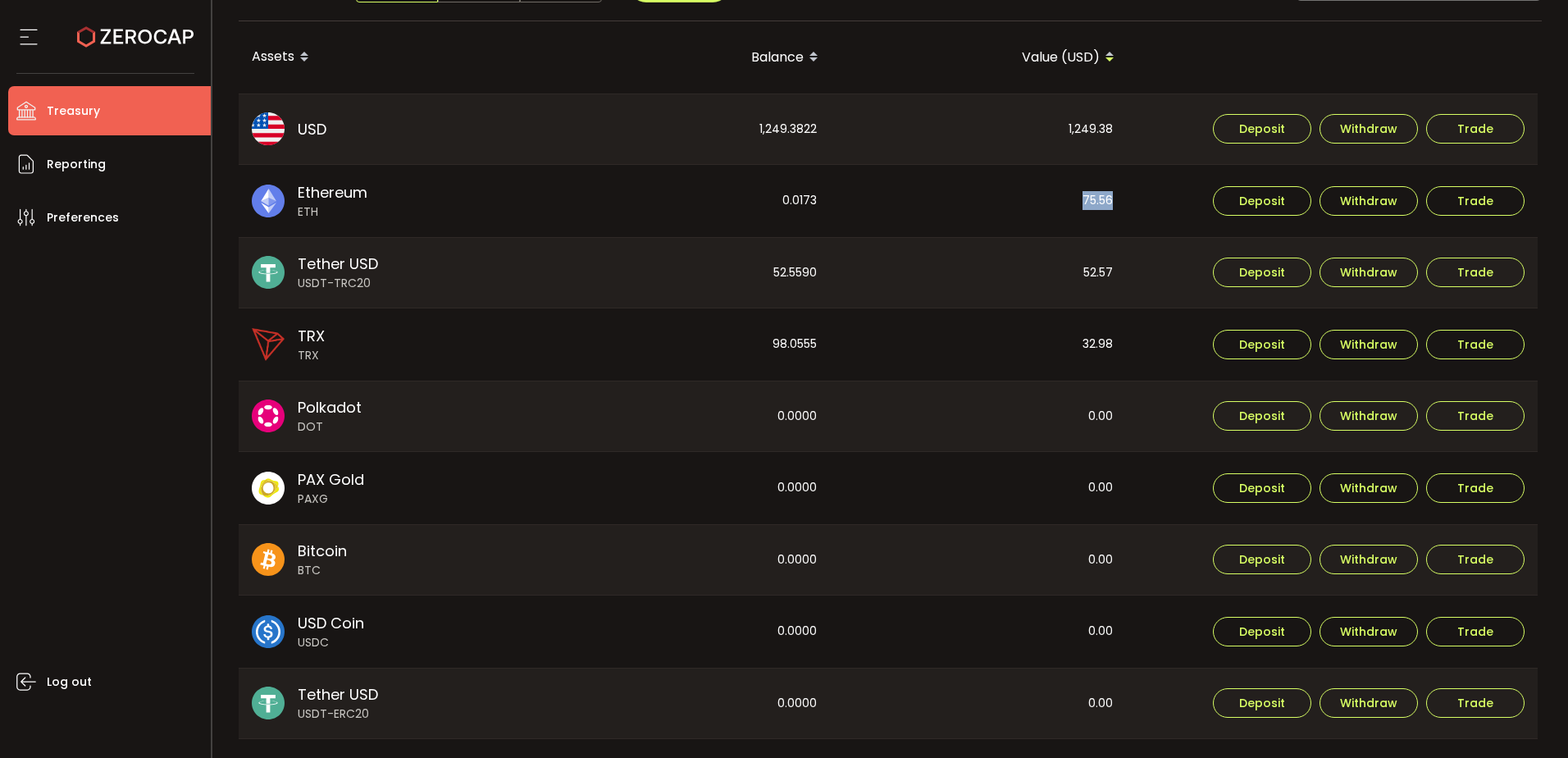
click at [1086, 127] on div "1,249.38" at bounding box center [979, 129] width 295 height 71
drag, startPoint x: 1086, startPoint y: 127, endPoint x: 1059, endPoint y: 221, distance: 97.8
click at [1059, 221] on div "75.56" at bounding box center [979, 201] width 295 height 72
